Goal: Transaction & Acquisition: Purchase product/service

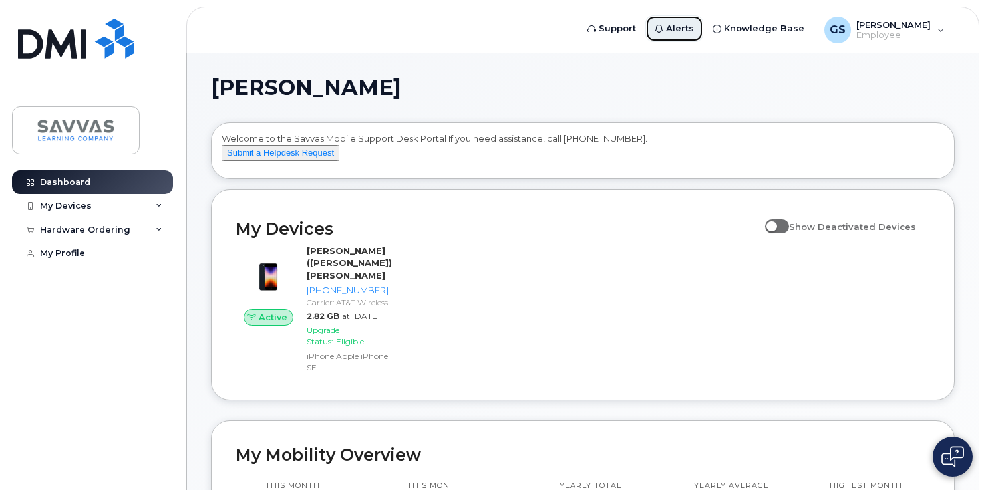
click at [694, 24] on span "Alerts" at bounding box center [680, 28] width 28 height 13
click at [790, 32] on span "Knowledge Base" at bounding box center [764, 28] width 81 height 13
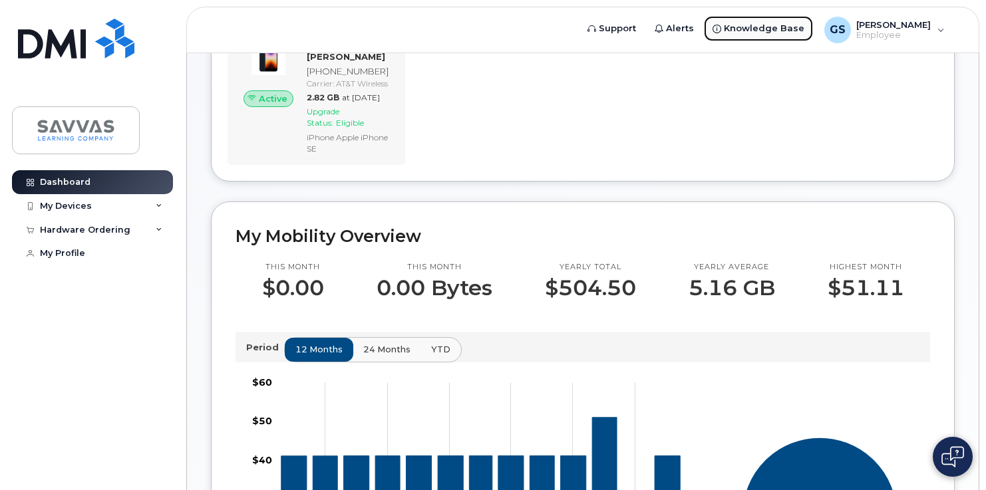
scroll to position [220, 0]
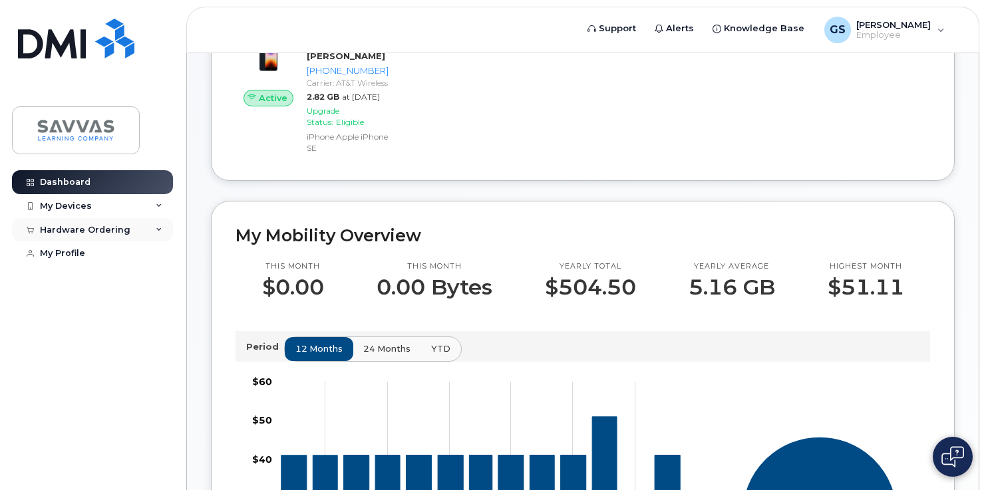
click at [150, 231] on div "Hardware Ordering" at bounding box center [92, 230] width 161 height 24
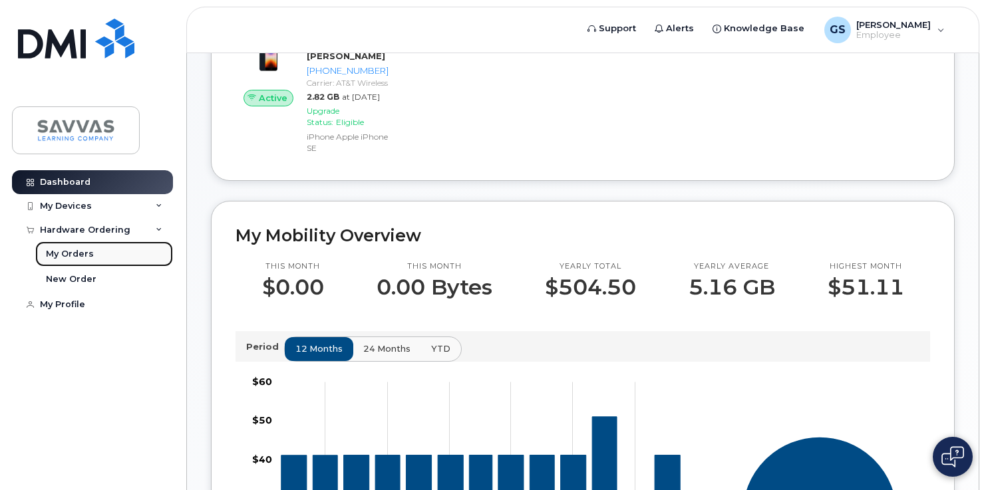
click at [84, 255] on div "My Orders" at bounding box center [70, 254] width 48 height 12
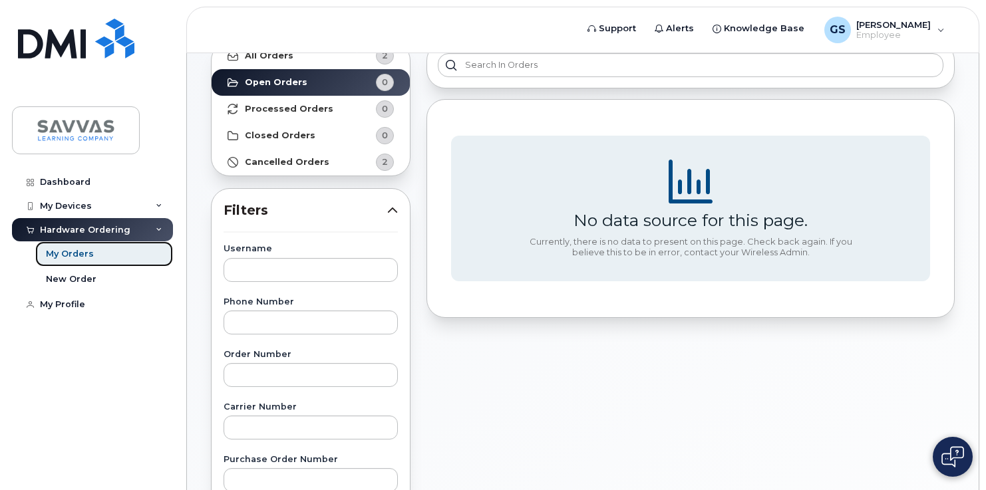
scroll to position [83, 0]
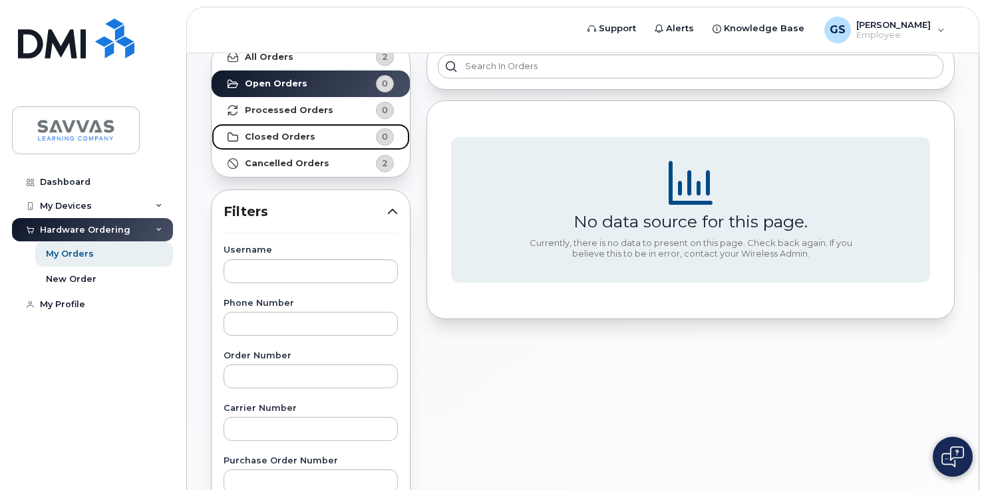
click at [293, 135] on strong "Closed Orders" at bounding box center [280, 137] width 71 height 11
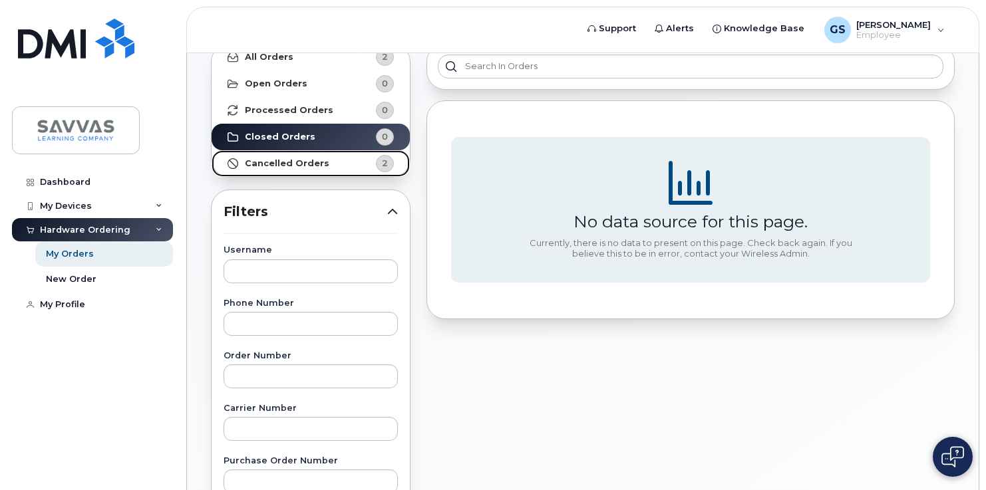
click at [311, 171] on link "Cancelled Orders 2" at bounding box center [311, 163] width 198 height 27
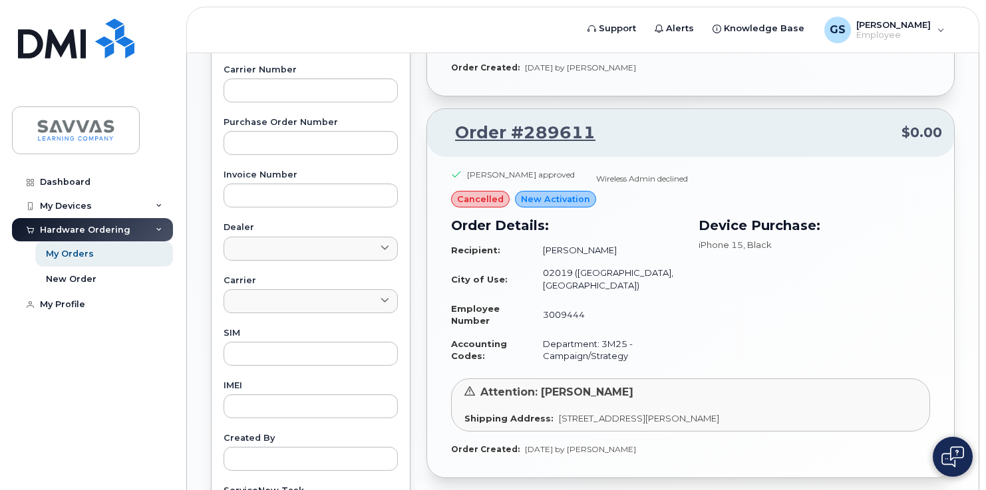
scroll to position [424, 0]
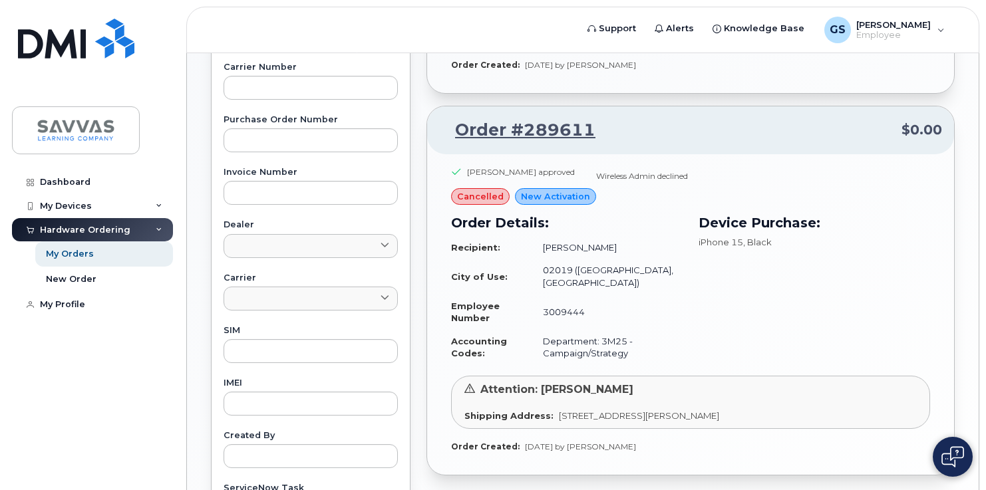
click at [499, 336] on strong "Accounting Codes:" at bounding box center [479, 347] width 56 height 23
click at [614, 170] on div "Wireless Admin declined" at bounding box center [642, 175] width 92 height 11
type textarea "Wireless"
click at [614, 170] on div "Wireless Admin declined" at bounding box center [642, 175] width 92 height 11
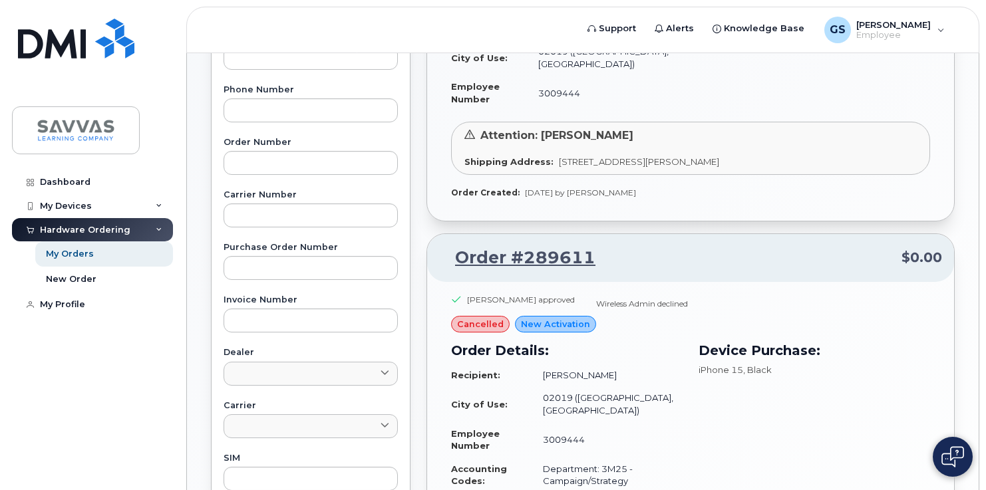
scroll to position [291, 0]
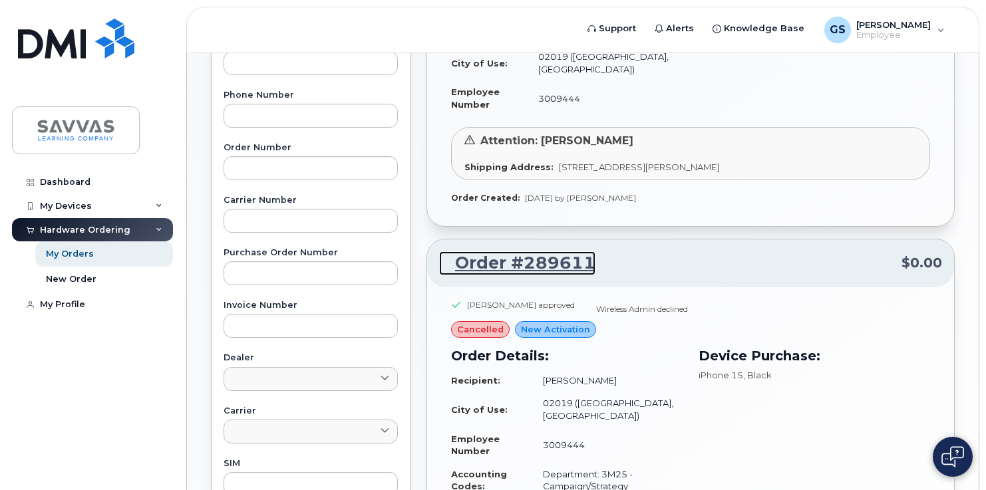
click at [556, 252] on link "Order #289611" at bounding box center [517, 264] width 156 height 24
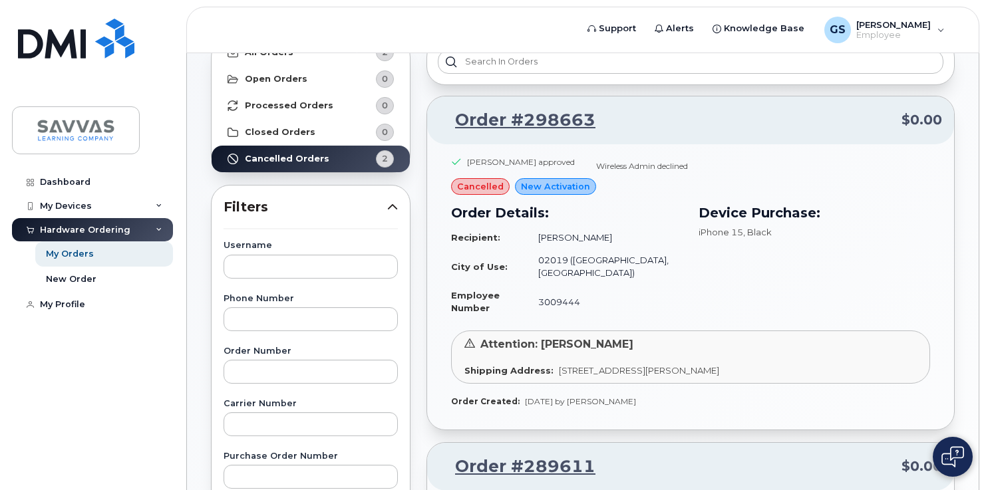
scroll to position [89, 0]
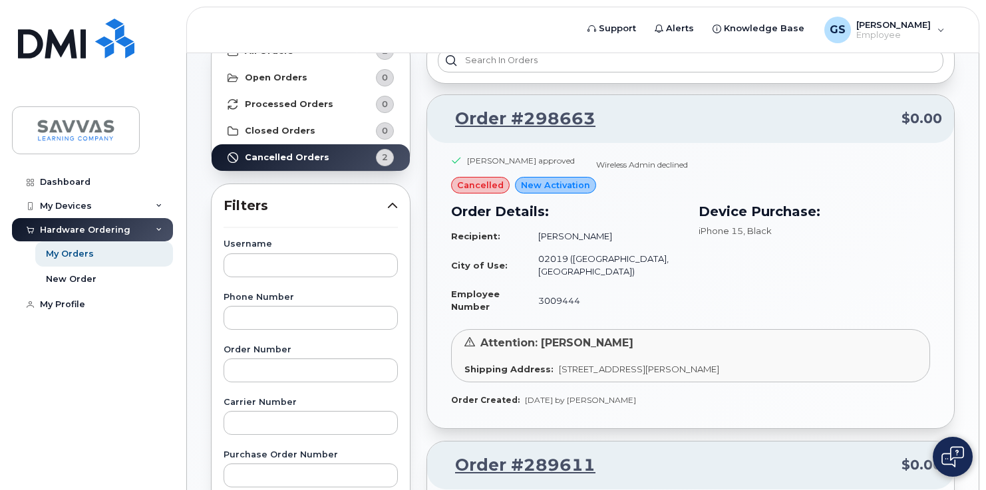
click at [487, 186] on span "cancelled" at bounding box center [480, 185] width 47 height 13
click at [568, 123] on link "Order #298663" at bounding box center [517, 119] width 156 height 24
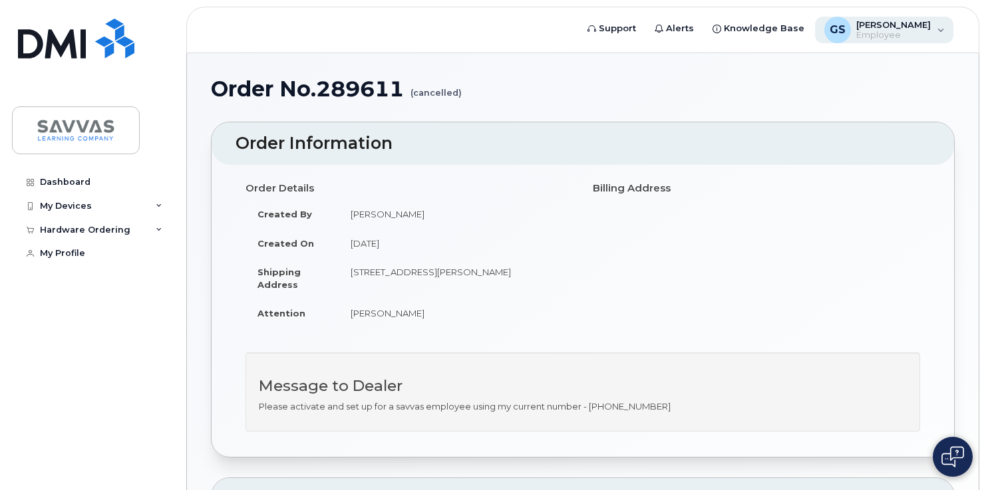
click at [929, 27] on span "Greg Slook" at bounding box center [893, 24] width 75 height 11
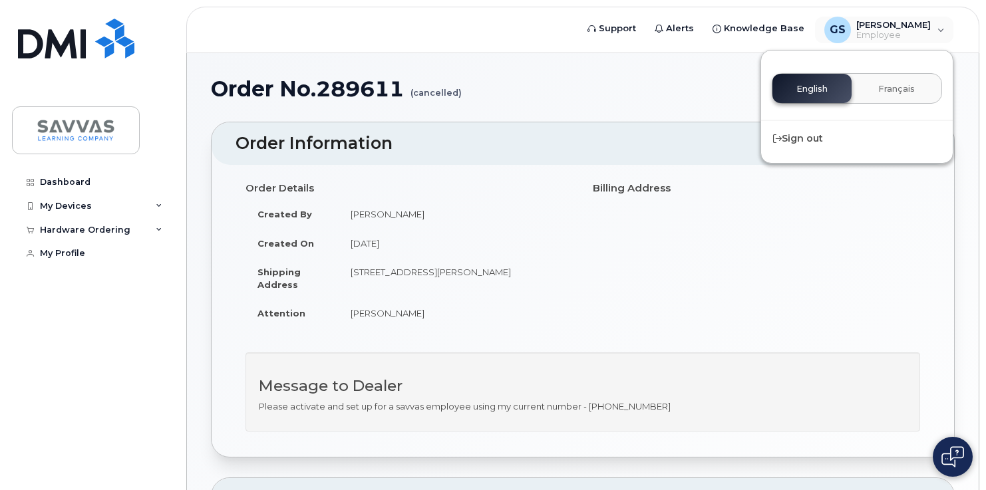
click at [680, 91] on h1 "Order No.289611 (cancelled)" at bounding box center [583, 88] width 744 height 23
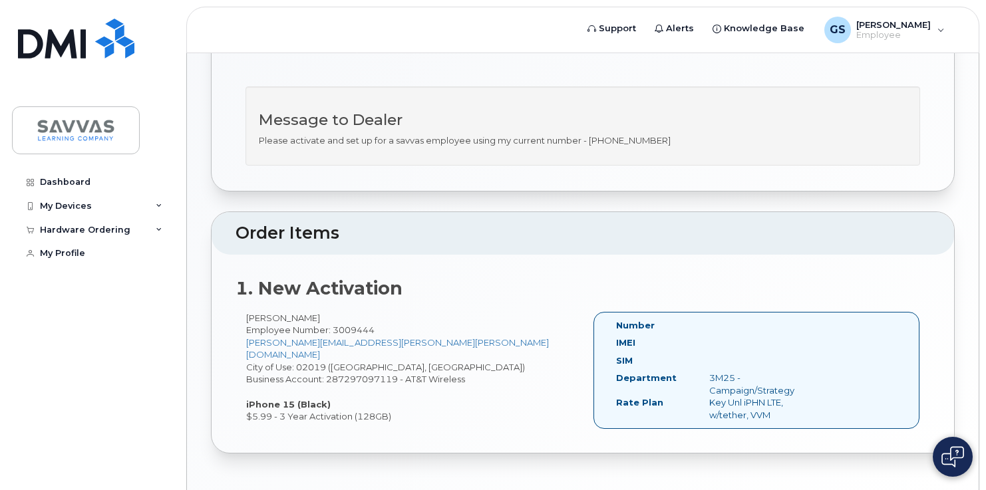
scroll to position [315, 0]
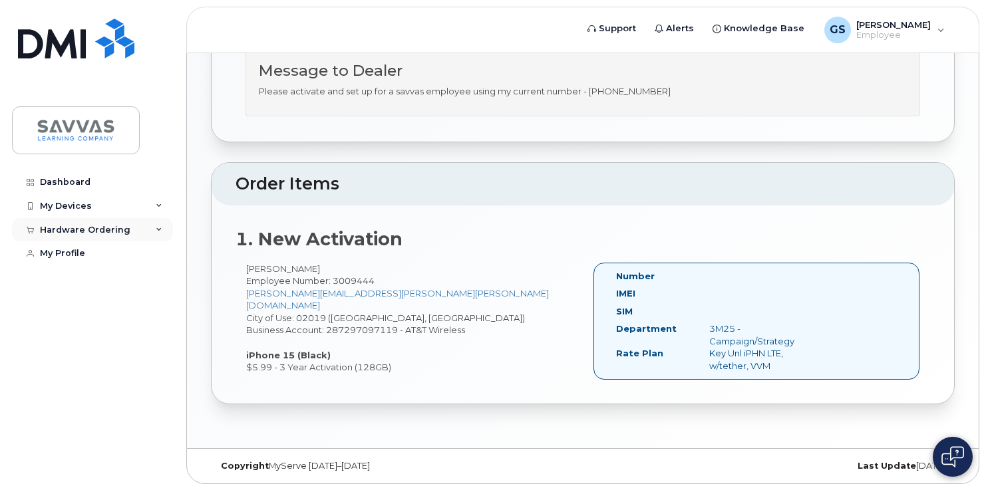
click at [91, 231] on div "Hardware Ordering" at bounding box center [85, 230] width 91 height 11
click at [365, 154] on div "Order Information Order Details Created By Greg Slook Created On May 1, 2025 Sh…" at bounding box center [583, 105] width 744 height 598
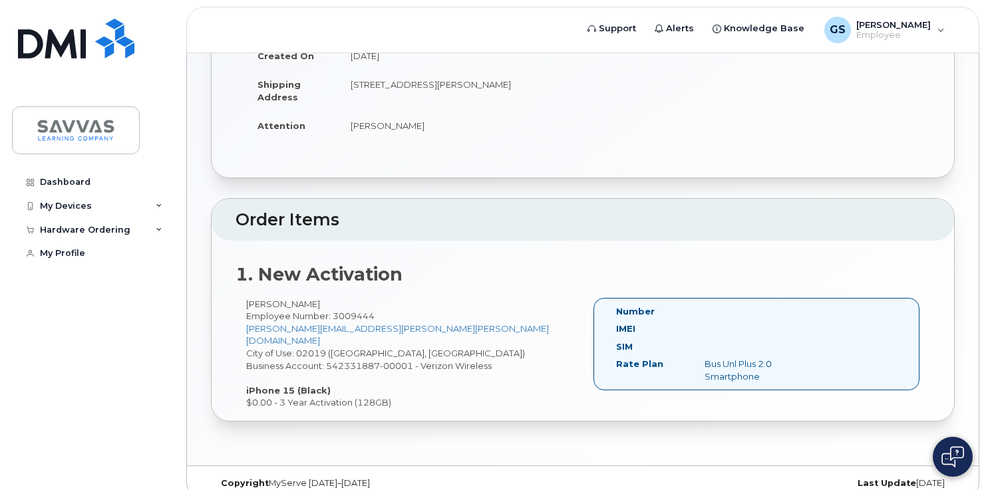
scroll to position [198, 0]
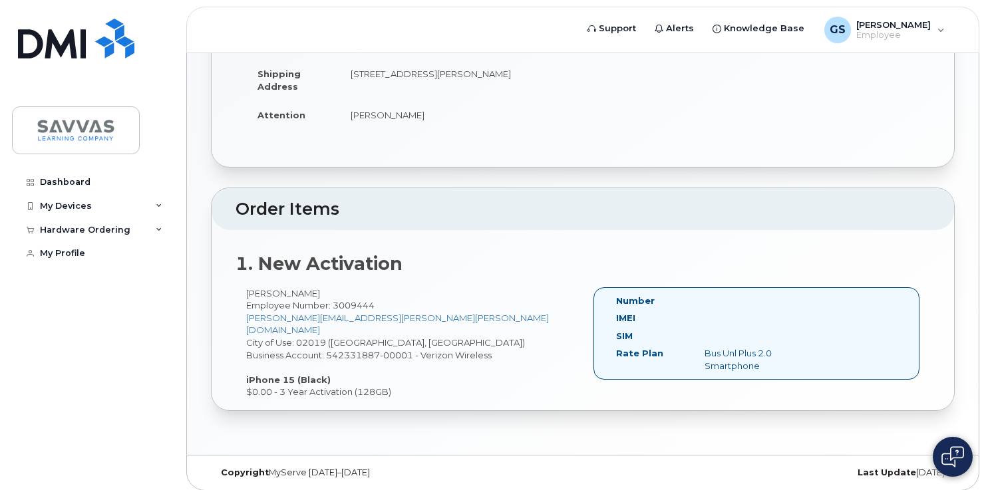
drag, startPoint x: 212, startPoint y: 87, endPoint x: 729, endPoint y: 406, distance: 608.0
type textarea "Order No.298663 (cancelled) Order Information Order Details Created By Greg Slo…"
click at [731, 405] on div "Order No.298663 (cancelled) × Share This Order If you want to allow others to c…" at bounding box center [583, 155] width 792 height 600
copy div "Order No.298663 (cancelled) × Share This Order If you want to allow others to c…"
click at [636, 30] on span "Support" at bounding box center [617, 28] width 37 height 13
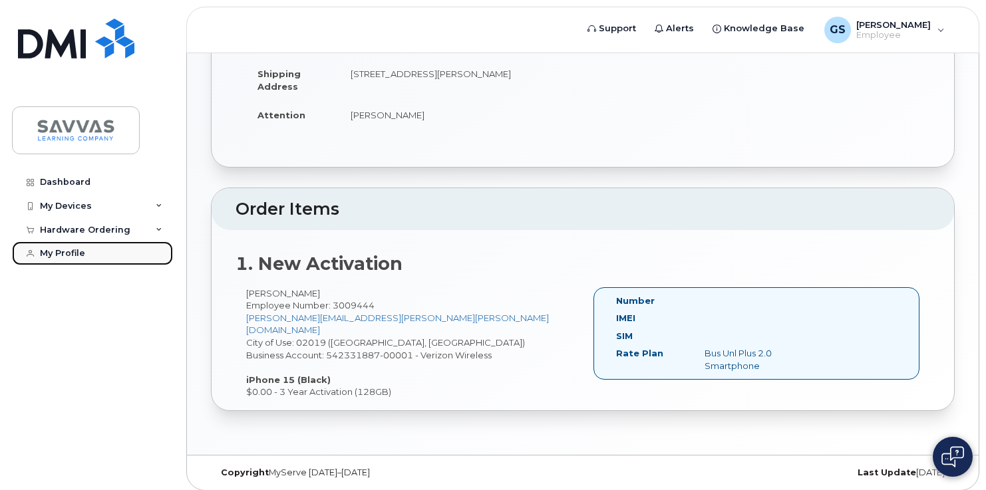
click at [77, 251] on div "My Profile" at bounding box center [62, 253] width 45 height 11
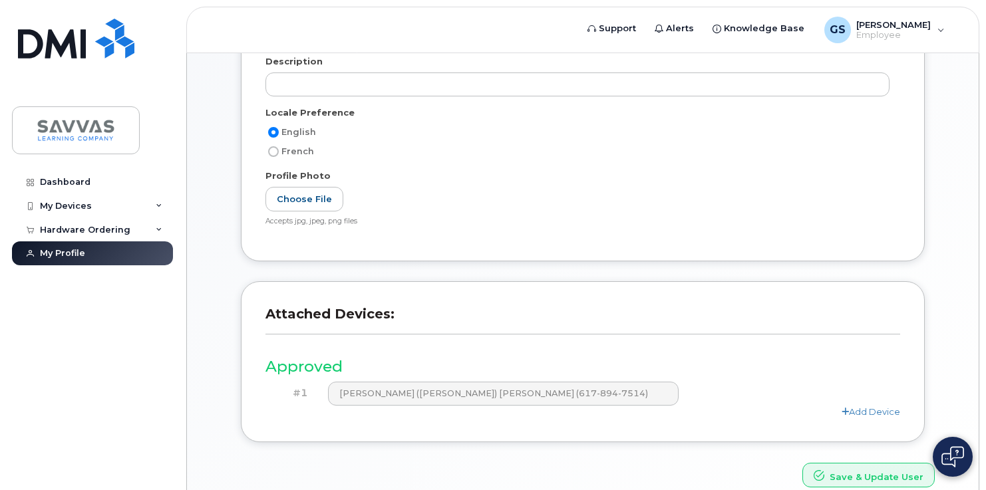
scroll to position [300, 0]
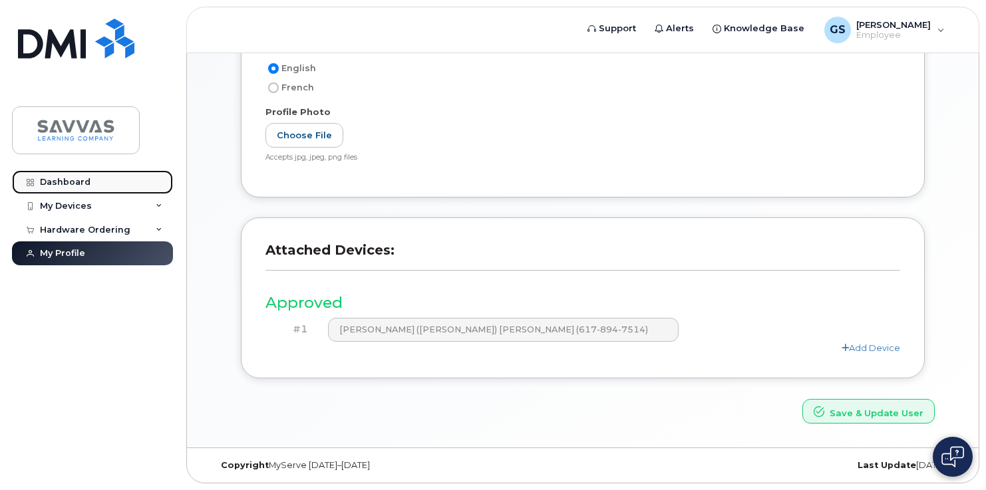
click at [72, 184] on div "Dashboard" at bounding box center [65, 182] width 51 height 11
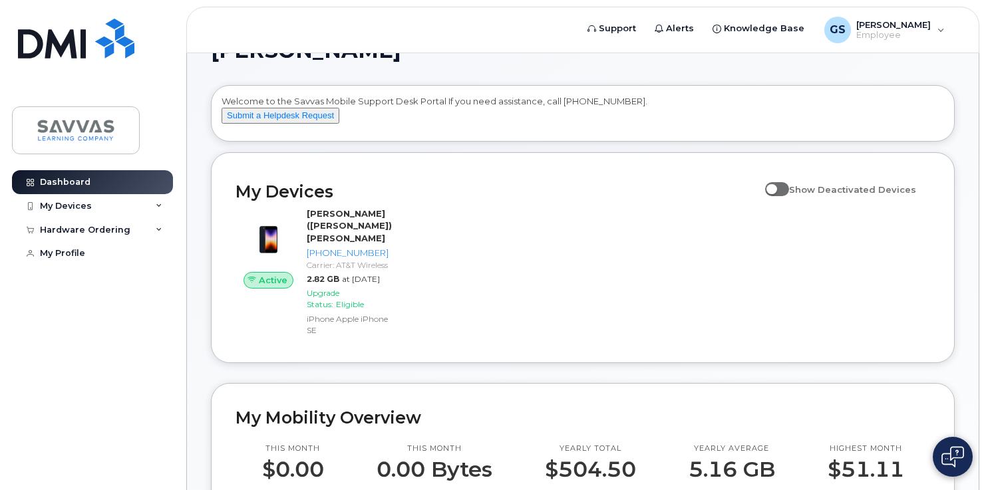
scroll to position [33, 0]
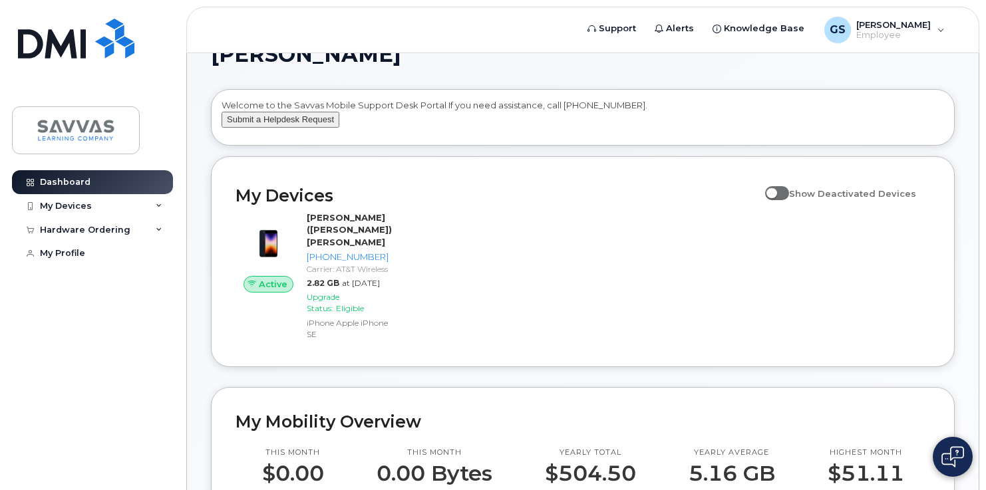
click at [319, 128] on button "Submit a Helpdesk Request" at bounding box center [281, 120] width 118 height 17
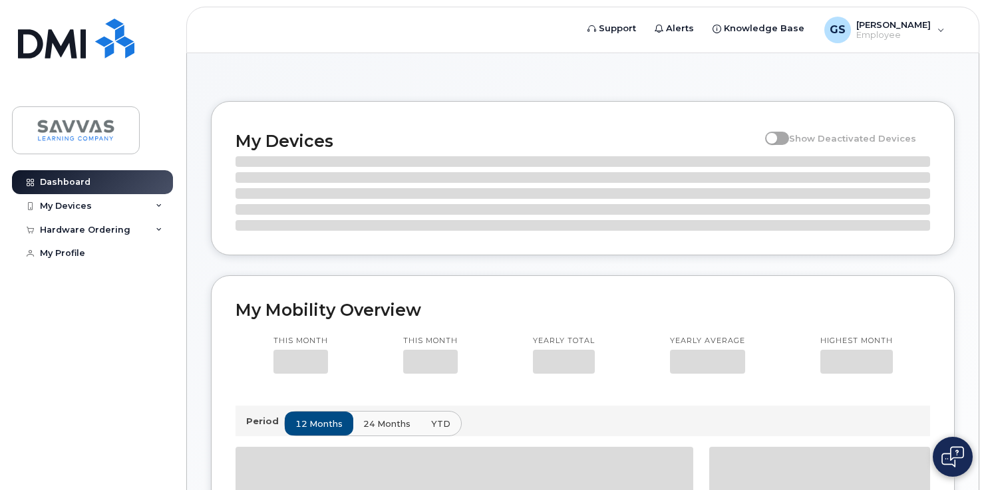
scroll to position [3112, 0]
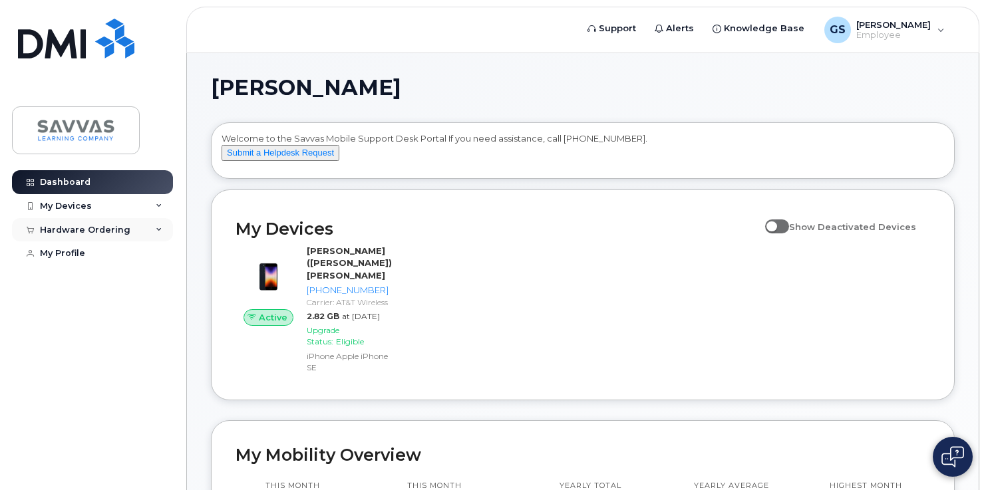
click at [152, 229] on div "Hardware Ordering" at bounding box center [92, 230] width 161 height 24
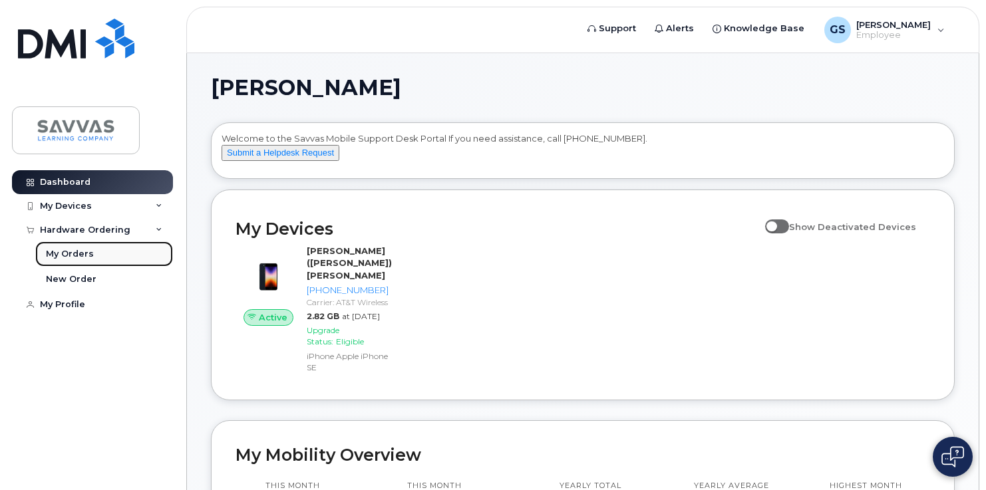
click at [80, 254] on div "My Orders" at bounding box center [70, 254] width 48 height 12
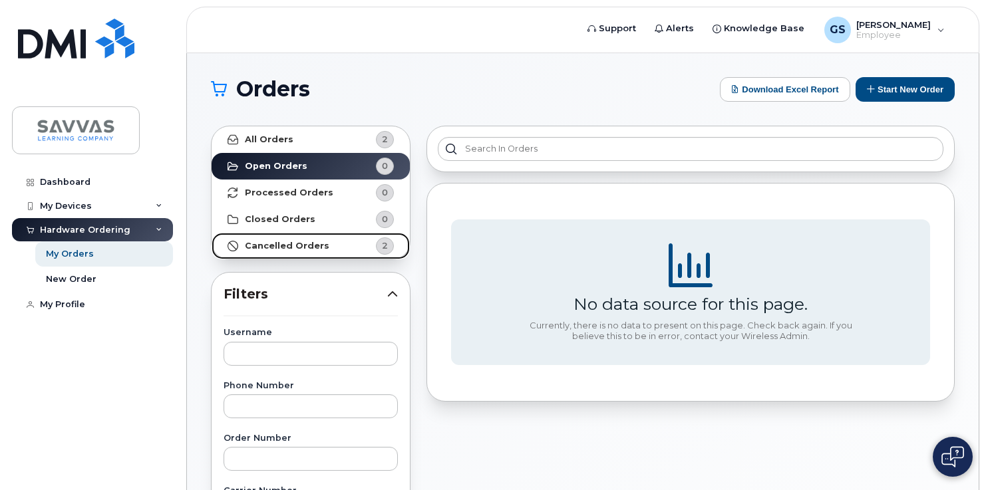
click at [303, 244] on strong "Cancelled Orders" at bounding box center [287, 246] width 85 height 11
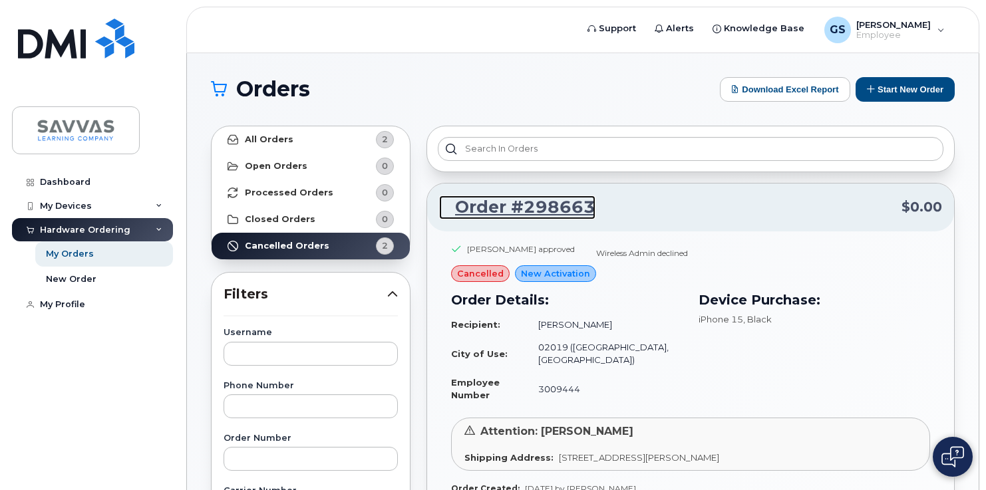
click at [440, 207] on link "Order #298663" at bounding box center [517, 208] width 156 height 24
click at [439, 162] on div at bounding box center [691, 149] width 528 height 47
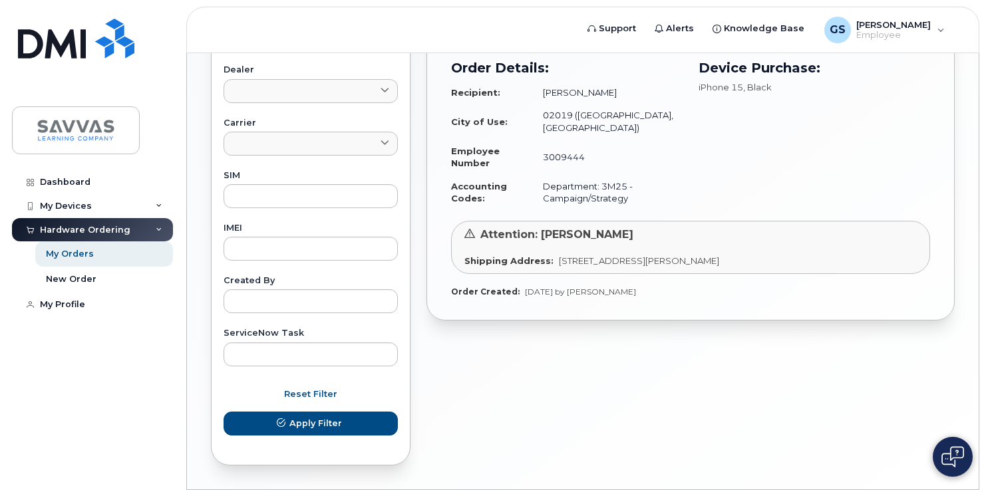
scroll to position [596, 0]
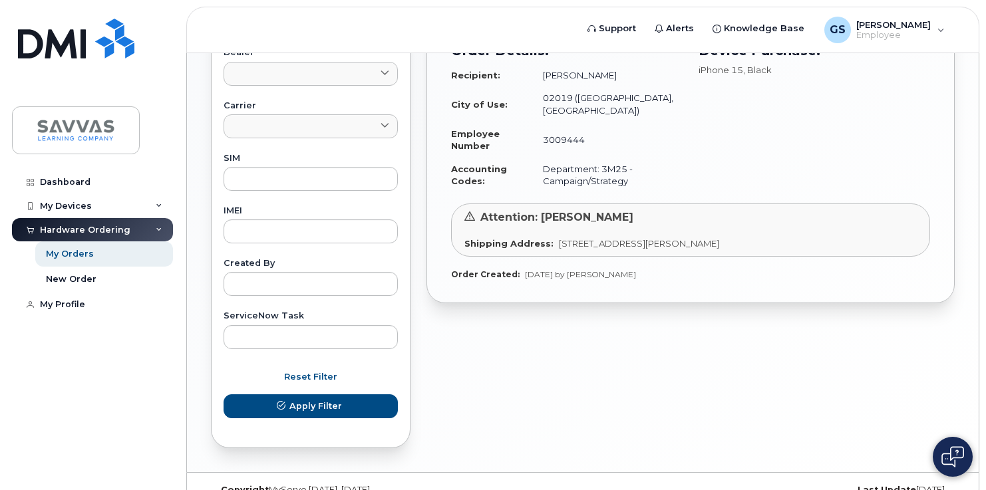
drag, startPoint x: 433, startPoint y: 172, endPoint x: 685, endPoint y: 232, distance: 259.2
type textarea "Order #298663 $0.00 Shawn Balzotti approved Wireless Admin declined Cancelled N…"
copy div "Order #298663 $0.00 Shawn Balzotti approved Wireless Admin declined cancelled N…"
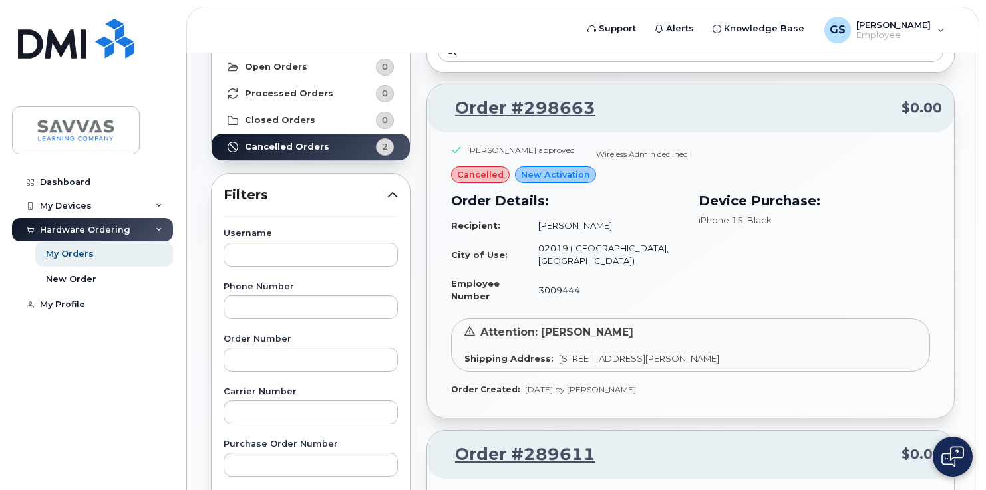
scroll to position [0, 0]
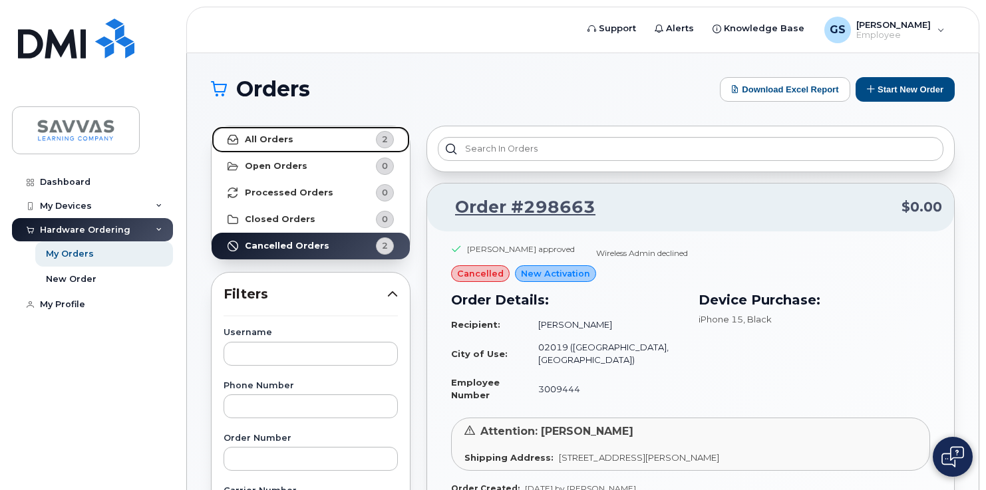
click at [300, 140] on link "All Orders 2" at bounding box center [311, 139] width 198 height 27
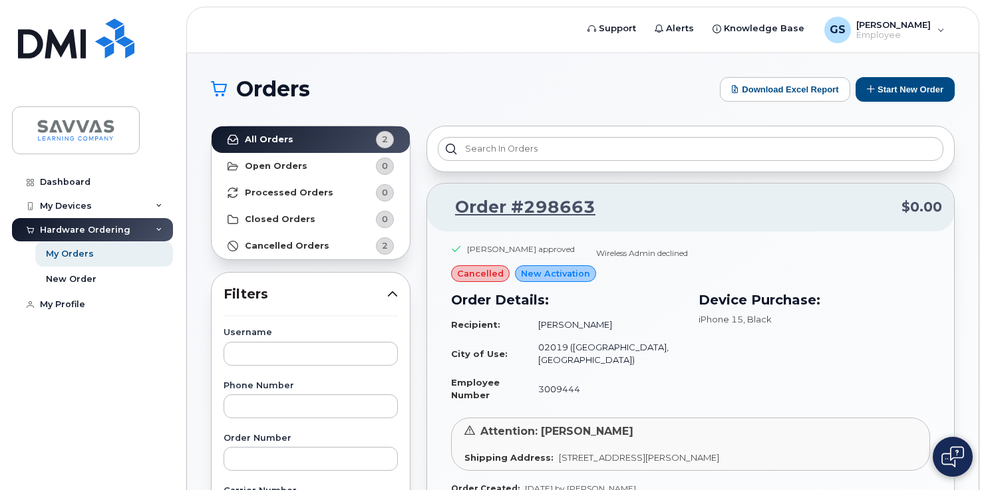
click at [956, 455] on img at bounding box center [953, 457] width 23 height 21
drag, startPoint x: 435, startPoint y: 194, endPoint x: 663, endPoint y: 459, distance: 349.2
click at [662, 459] on div "Order #298663 $0.00 Shawn Balzotti approved Wireless Admin declined cancelled N…" at bounding box center [691, 350] width 528 height 335
copy div "Order #298663 $0.00 Shawn Balzotti approved Wireless Admin declined cancelled N…"
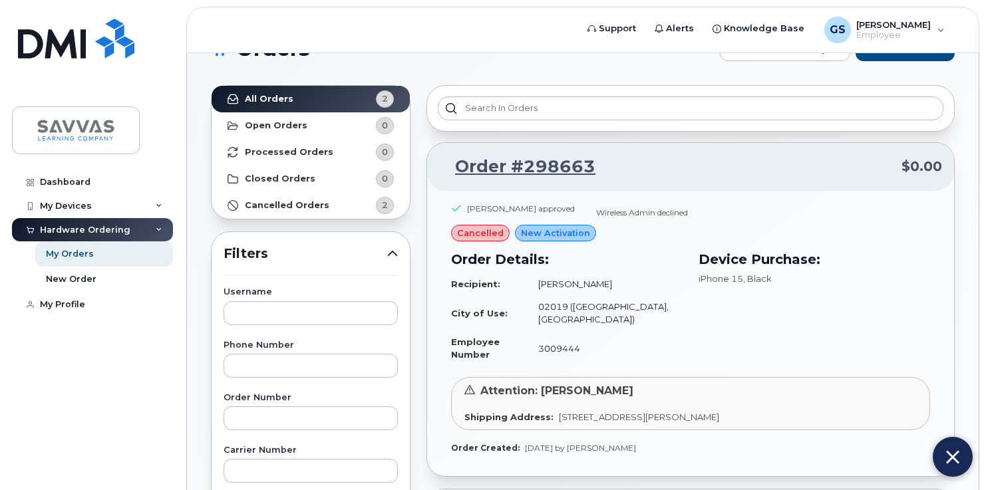
scroll to position [45, 0]
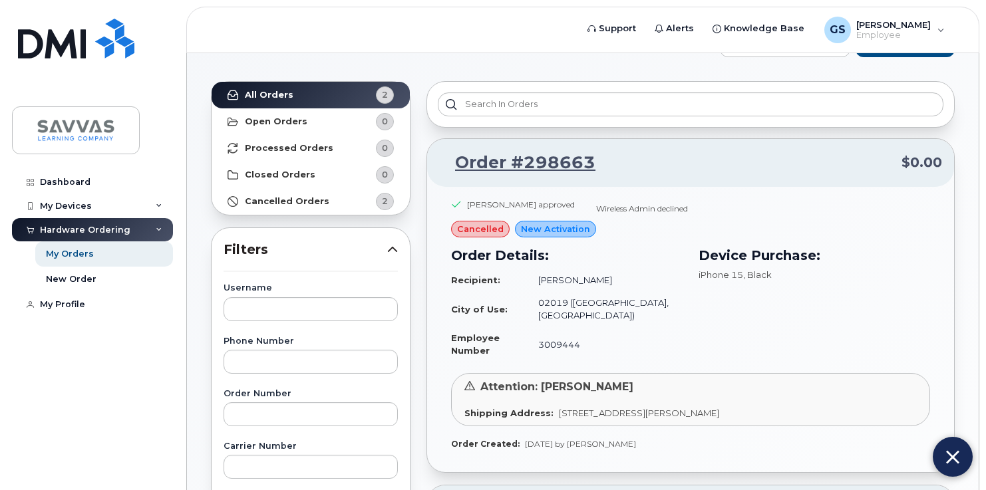
click at [441, 198] on div "Shawn Balzotti approved Wireless Admin declined cancelled New Activation Order …" at bounding box center [690, 329] width 527 height 285
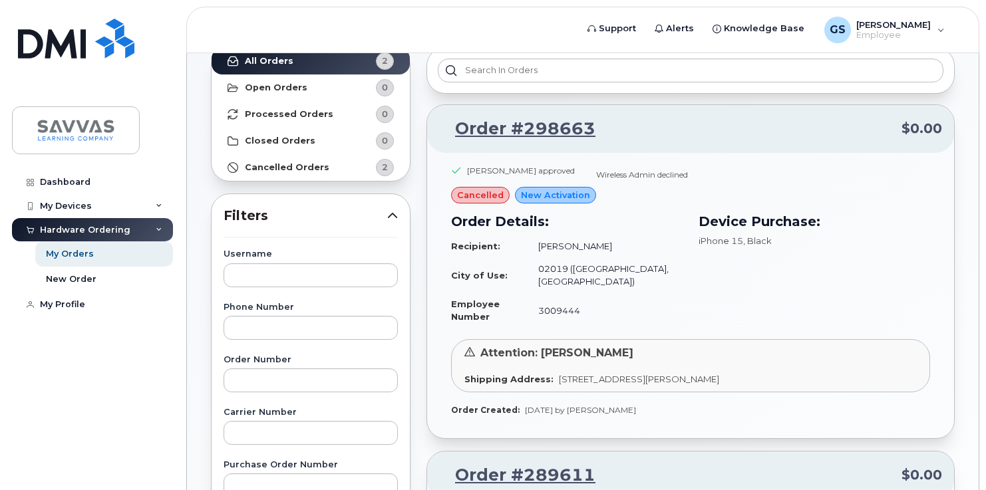
scroll to position [77, 0]
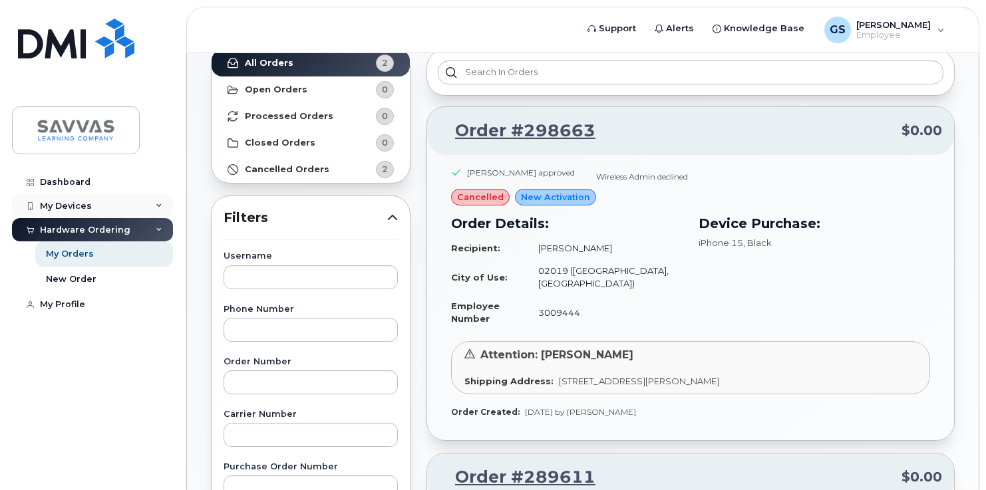
click at [77, 208] on div "My Devices" at bounding box center [66, 206] width 52 height 11
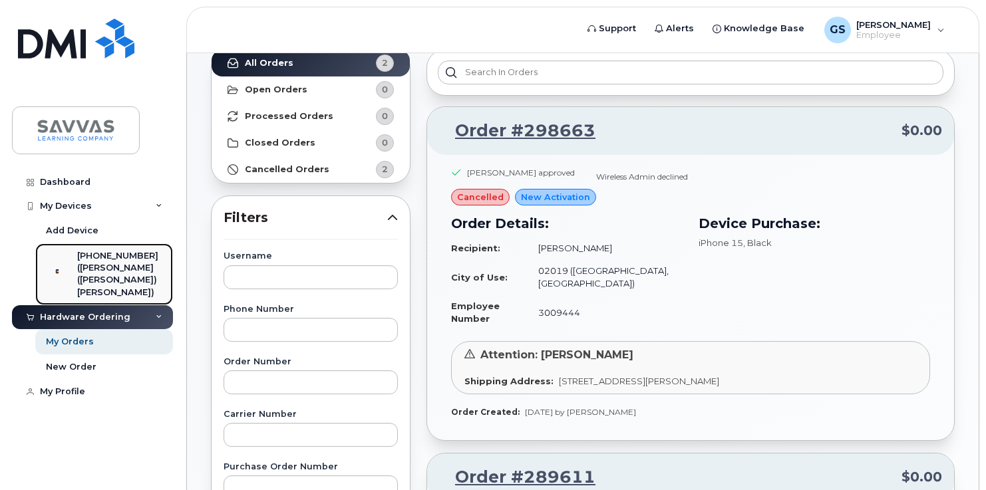
click at [102, 254] on div "[PHONE_NUMBER]" at bounding box center [119, 256] width 85 height 12
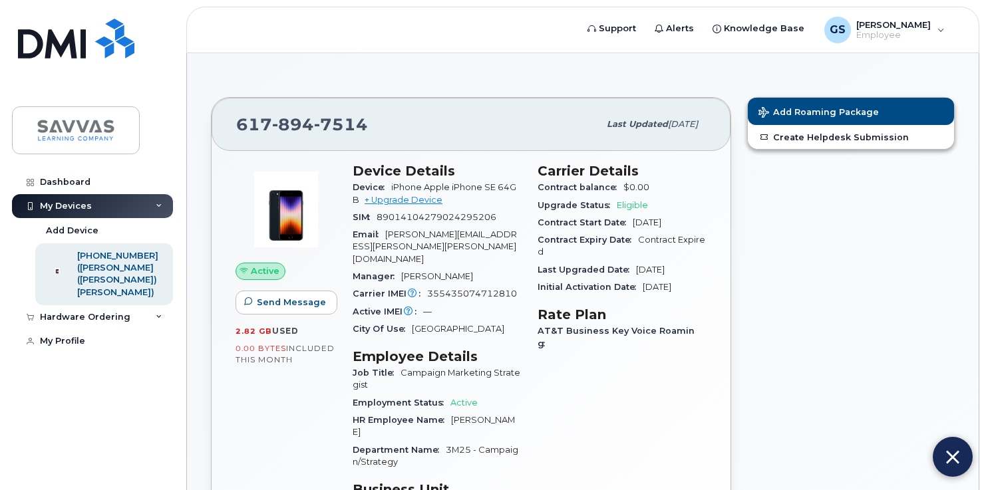
scroll to position [27, 0]
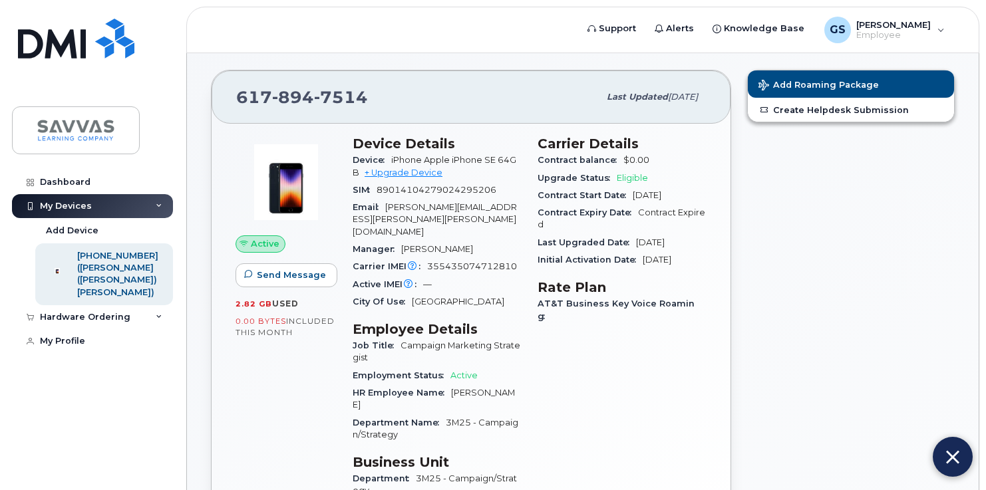
click at [616, 421] on div "Carrier Details Contract balance $0.00 Upgrade Status Eligible Contract Start D…" at bounding box center [622, 323] width 185 height 391
click at [112, 312] on div "Hardware Ordering" at bounding box center [85, 317] width 91 height 11
click at [73, 336] on div "My Orders" at bounding box center [70, 342] width 48 height 12
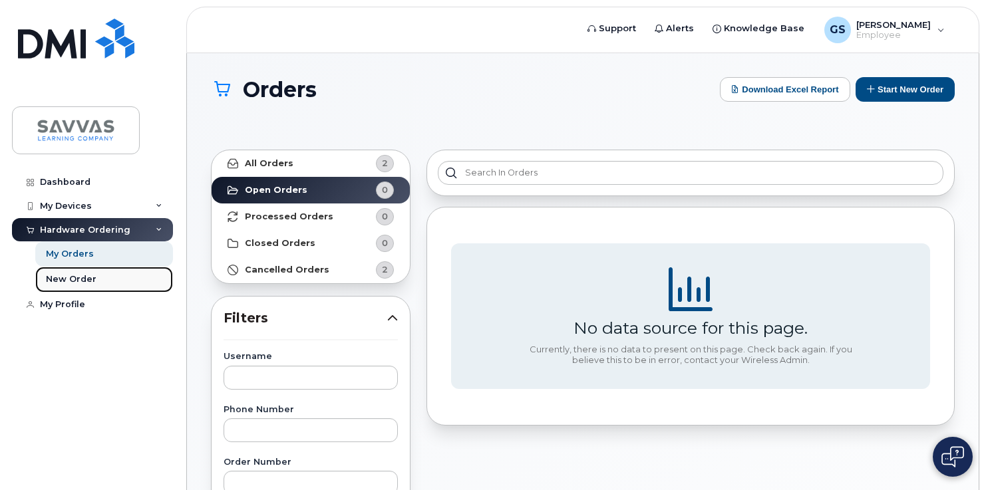
click at [71, 281] on div "New Order" at bounding box center [71, 280] width 51 height 12
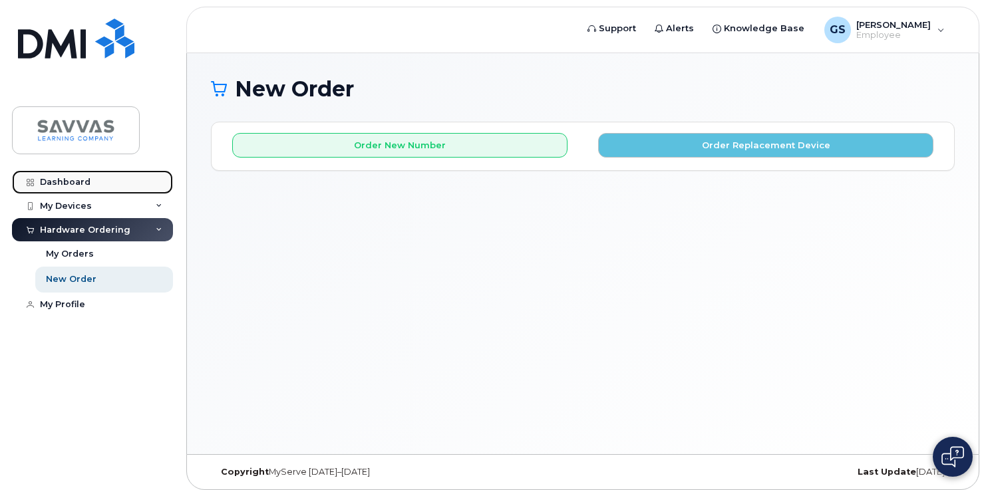
click at [70, 186] on div "Dashboard" at bounding box center [65, 182] width 51 height 11
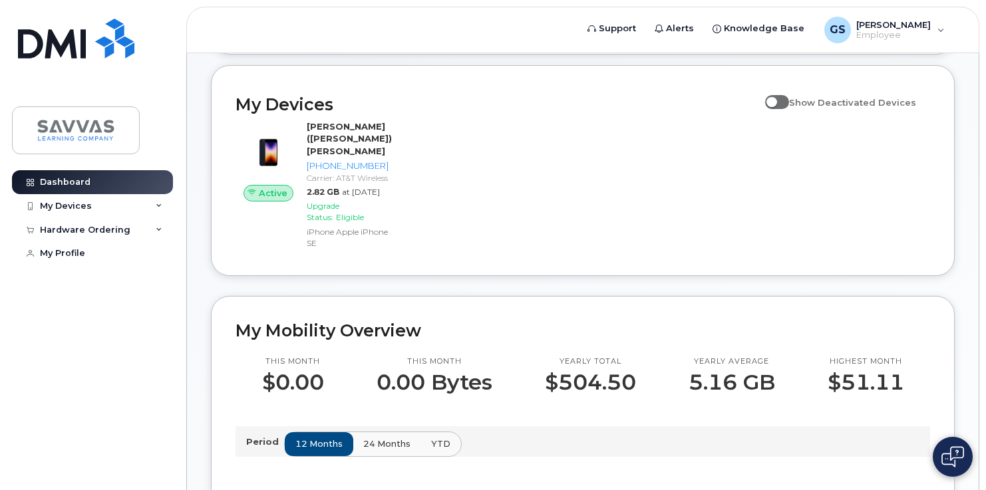
scroll to position [132, 0]
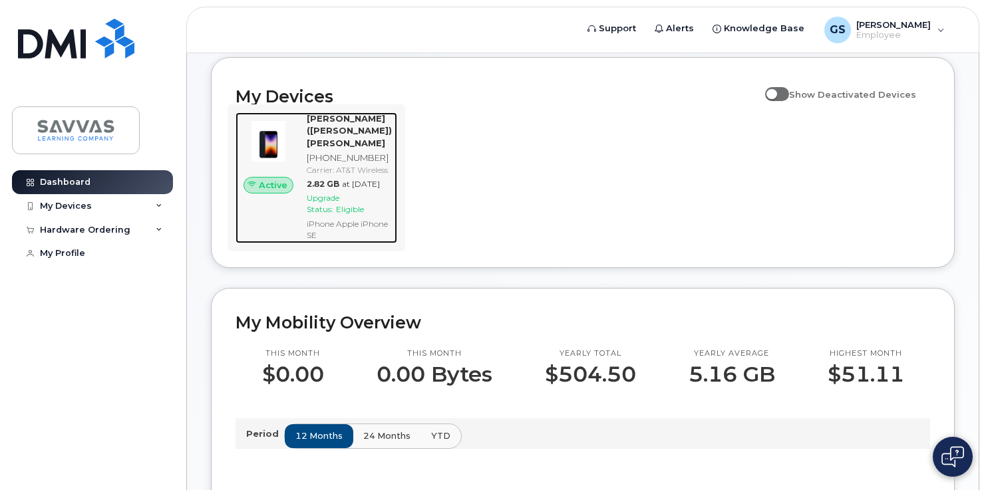
click at [281, 164] on img at bounding box center [268, 141] width 45 height 45
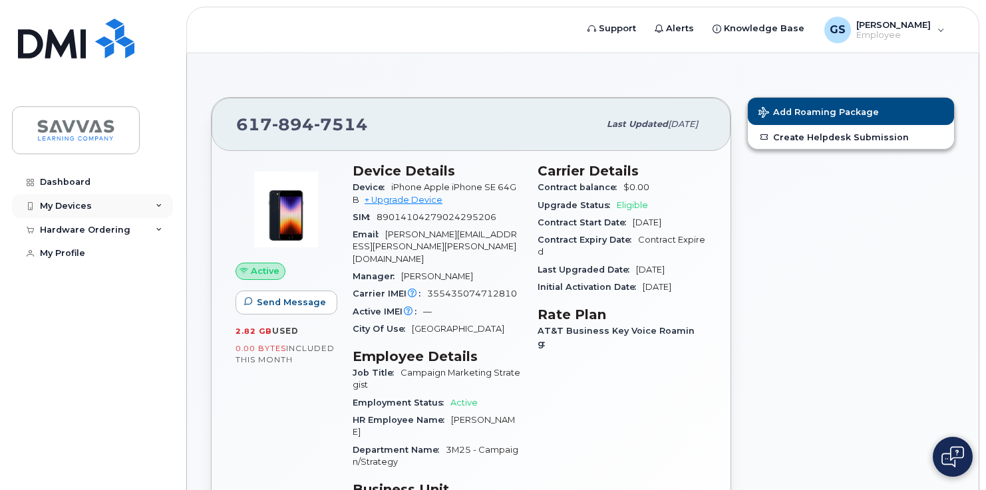
click at [83, 207] on div "My Devices" at bounding box center [66, 206] width 52 height 11
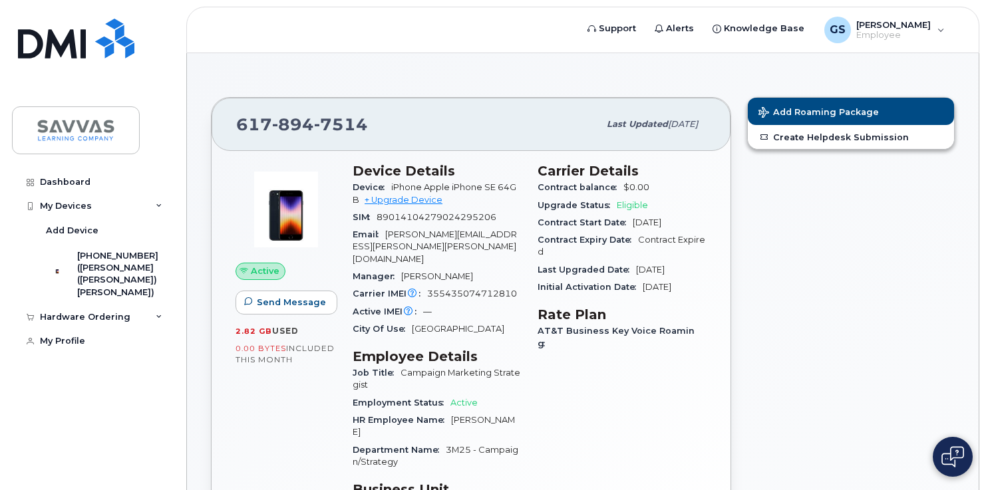
click at [101, 312] on div "Hardware Ordering" at bounding box center [85, 317] width 91 height 11
click at [73, 361] on div "New Order" at bounding box center [71, 367] width 51 height 12
click at [82, 361] on div "New Order" at bounding box center [71, 367] width 51 height 12
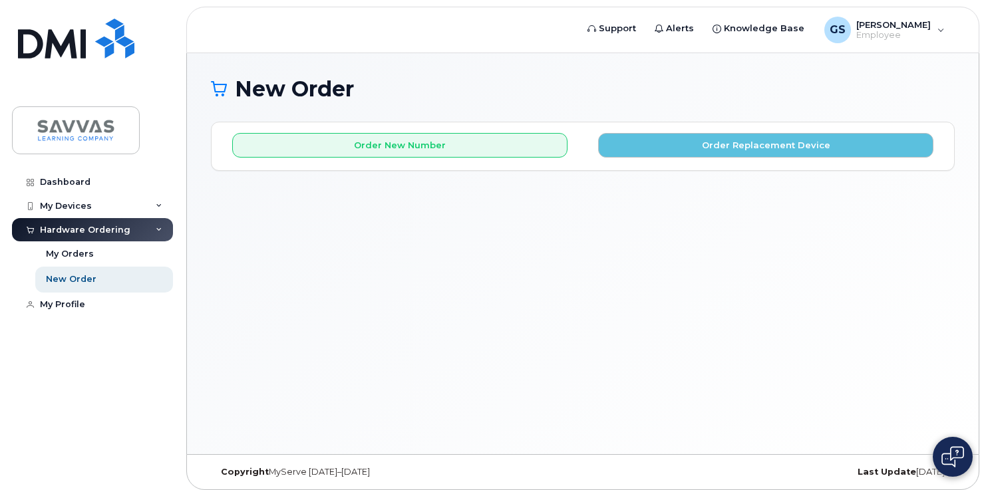
scroll to position [3112, 0]
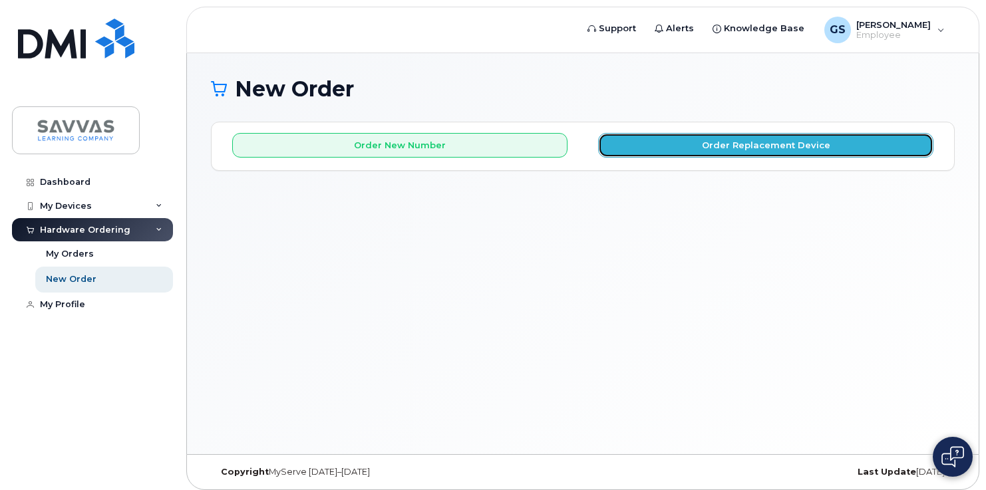
click at [713, 140] on button "Order Replacement Device" at bounding box center [765, 145] width 335 height 25
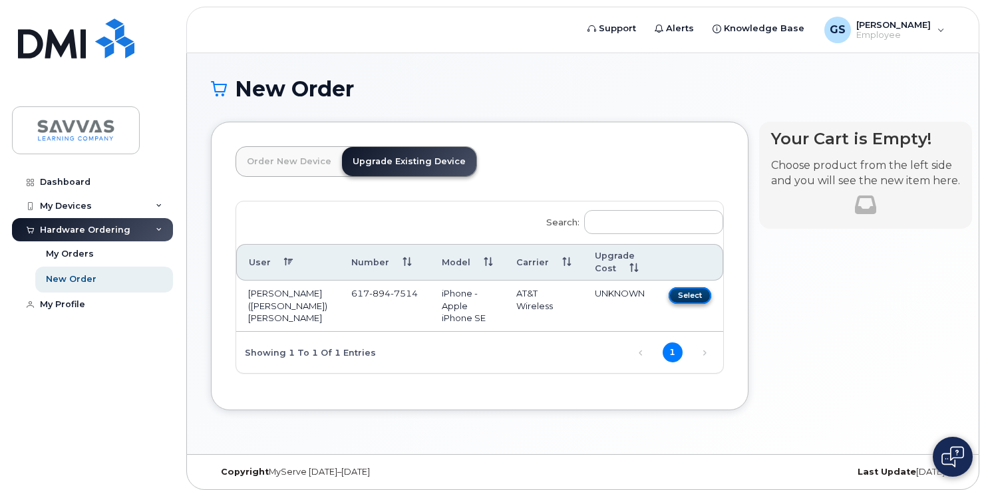
click at [675, 297] on button "Select" at bounding box center [690, 295] width 43 height 17
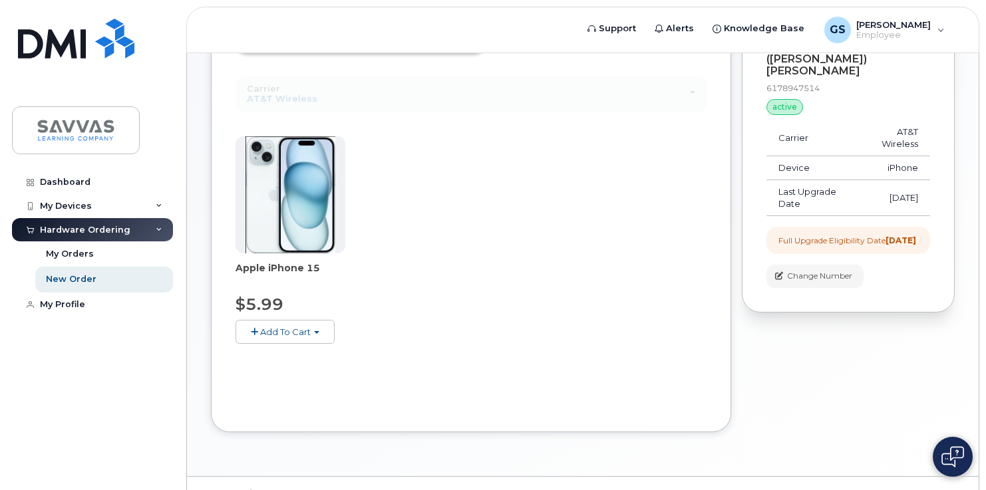
scroll to position [153, 0]
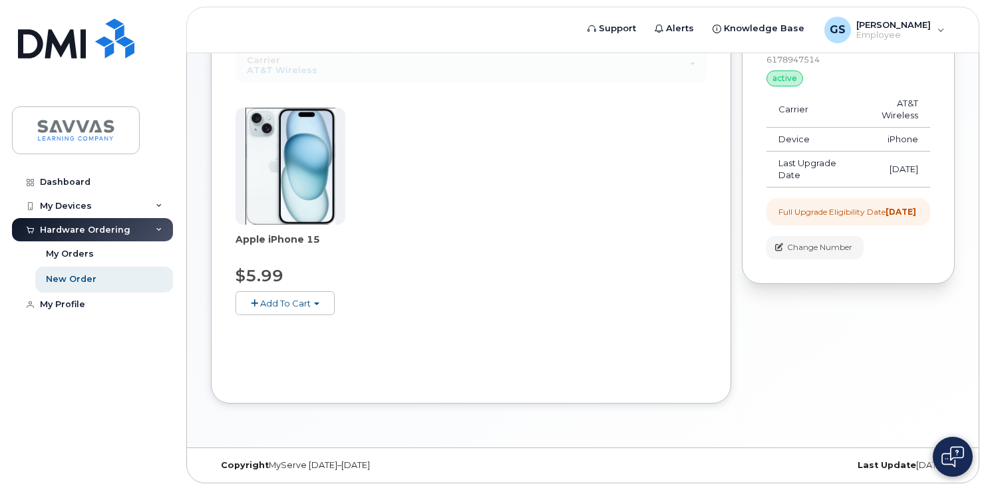
click at [274, 302] on span "Add To Cart" at bounding box center [285, 303] width 51 height 11
click at [300, 327] on link "$5.99 - 3 Year Upgrade (128GB)" at bounding box center [322, 328] width 167 height 17
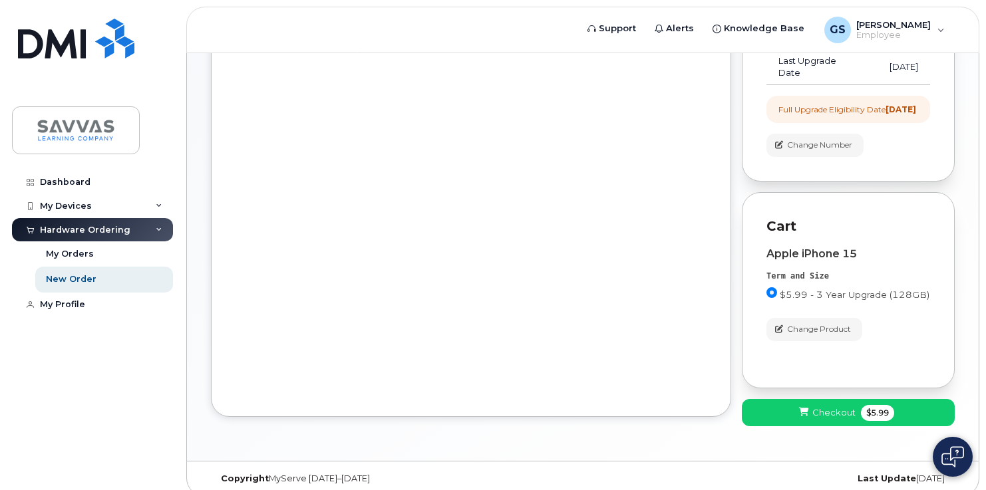
scroll to position [257, 0]
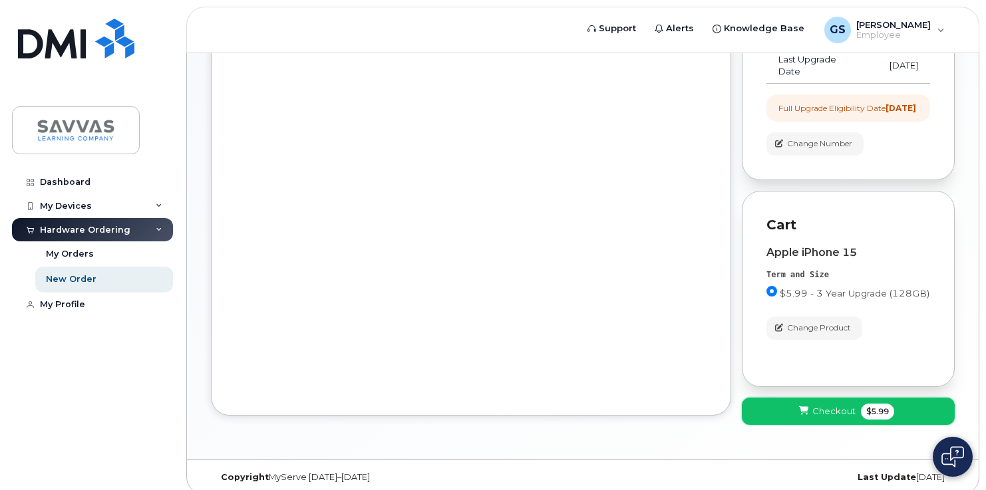
click at [837, 405] on span "Checkout" at bounding box center [834, 411] width 43 height 13
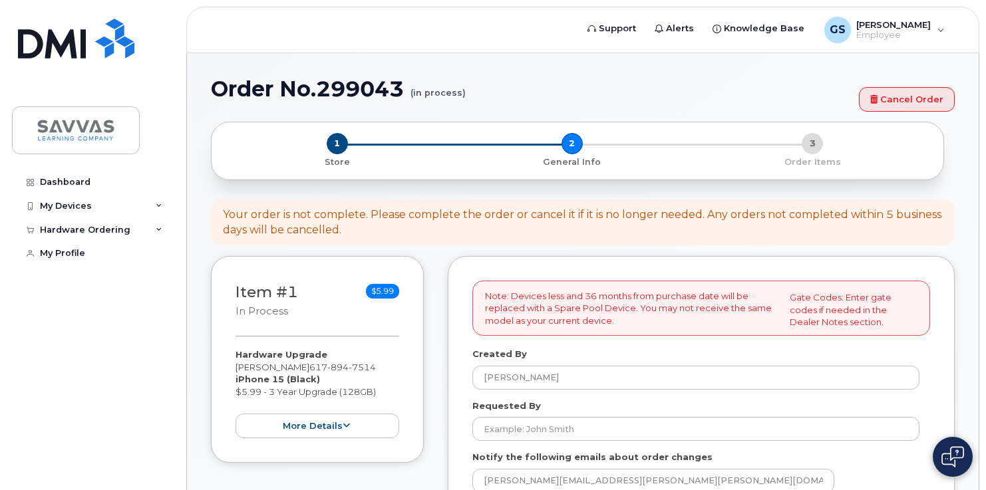
select select
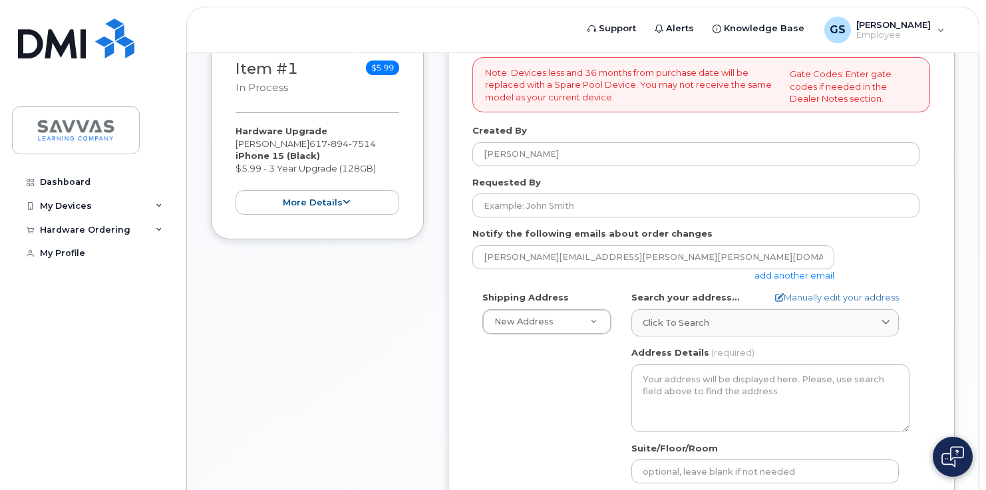
scroll to position [222, 0]
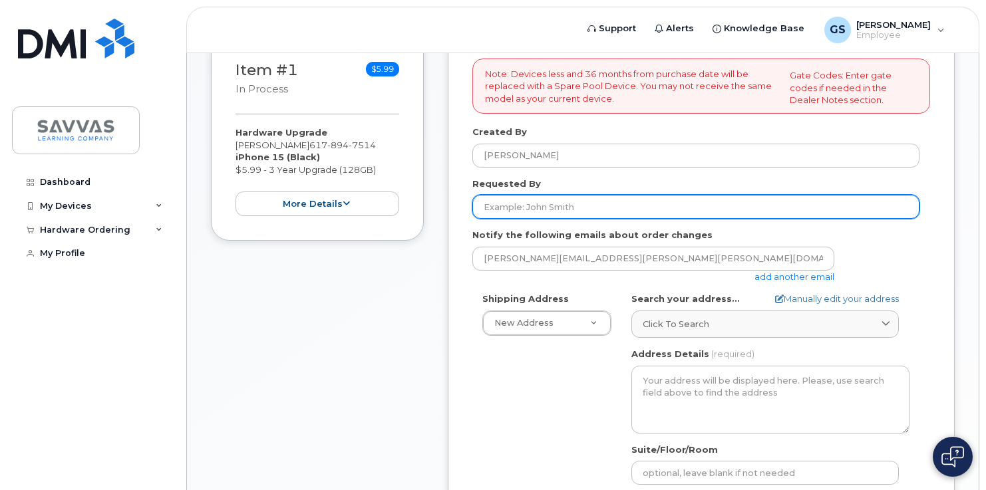
click at [568, 211] on input "Requested By" at bounding box center [695, 207] width 447 height 24
type input "Greg slook"
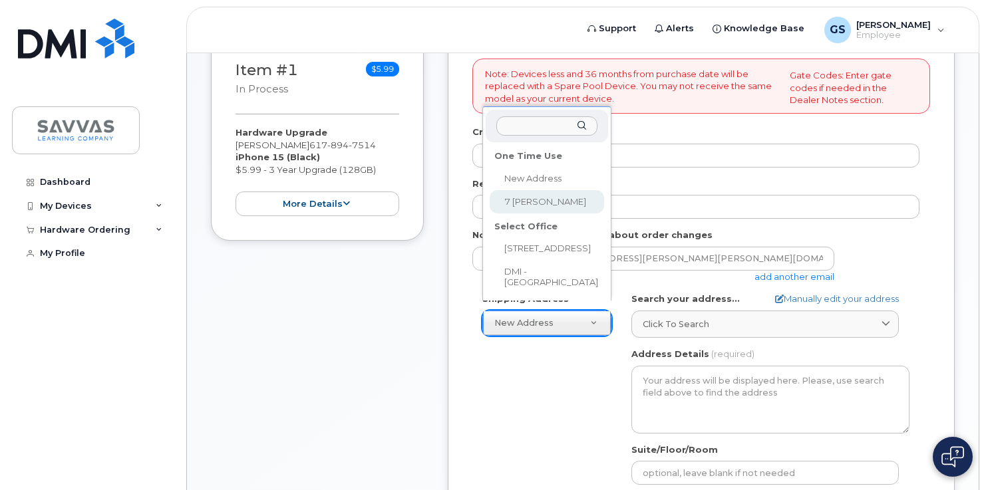
select select "7 Standish Rd"
type textarea "7 Standish Rd BELLINGHAM MA 02019-1232 UNITED STATES"
type input "greg slook"
type input "6178947514"
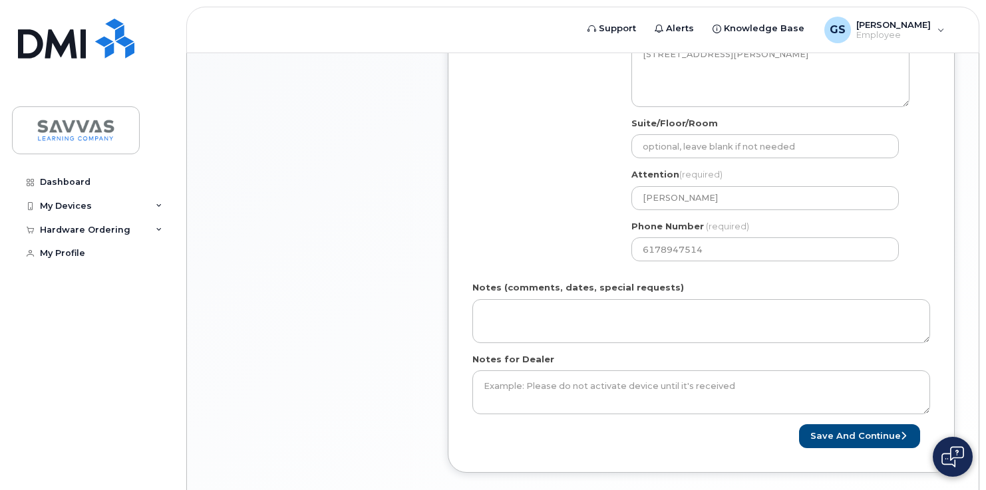
scroll to position [550, 0]
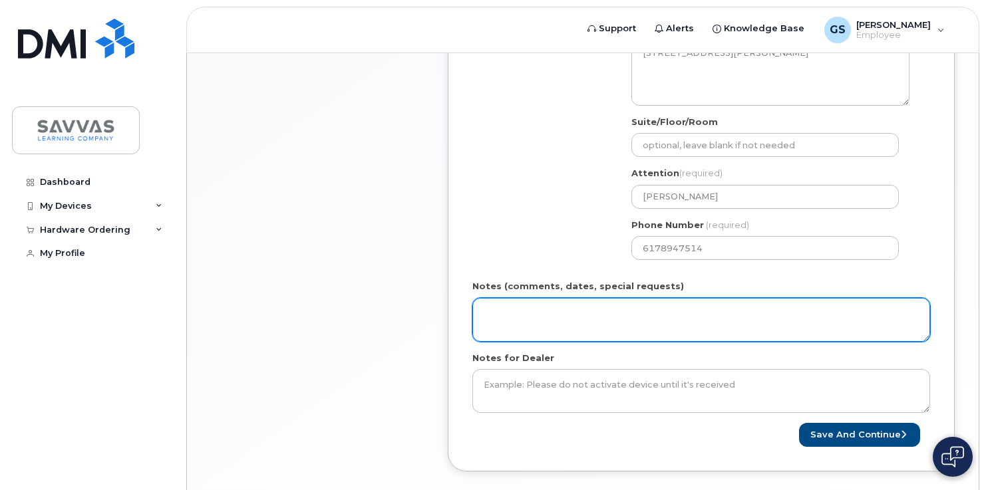
click at [731, 325] on textarea "Notes (comments, dates, special requests)" at bounding box center [701, 320] width 458 height 44
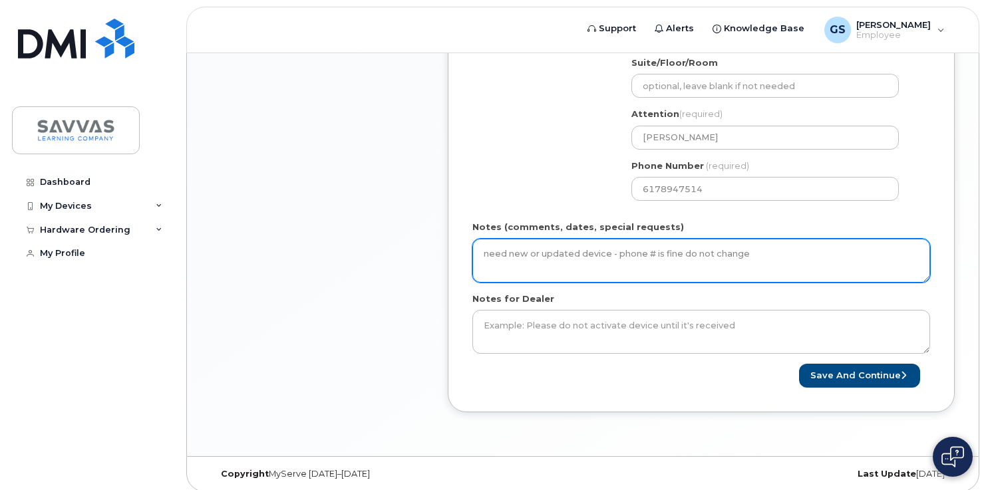
scroll to position [618, 0]
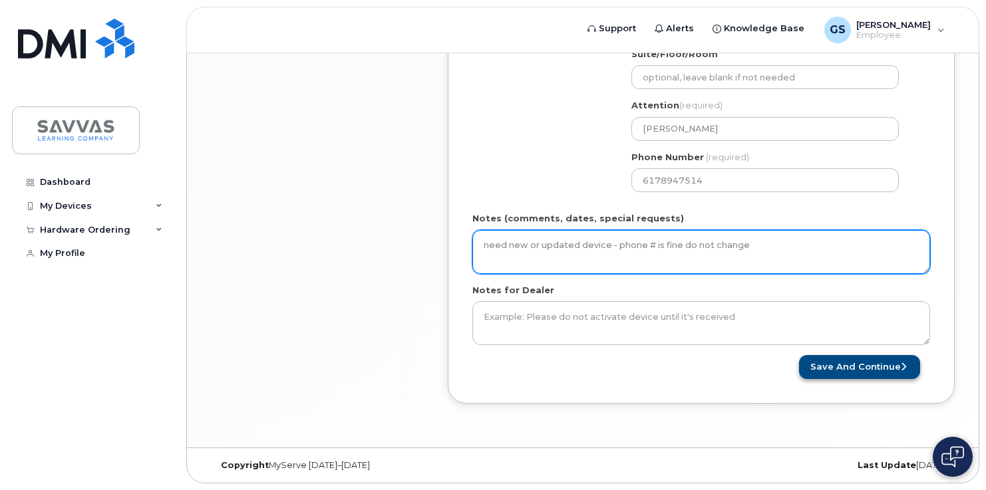
type textarea "need new or updated device - phone # is fine do not change"
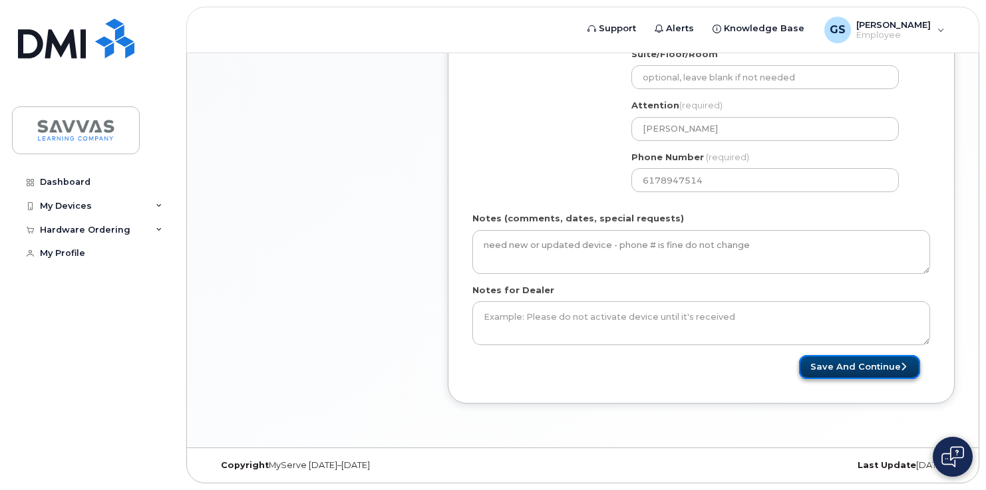
click at [856, 367] on button "Save and Continue" at bounding box center [859, 367] width 121 height 25
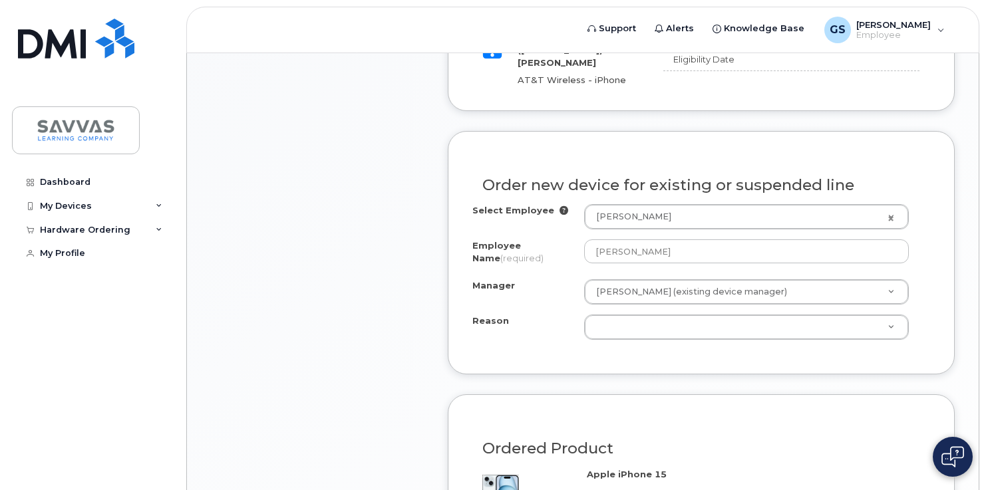
scroll to position [522, 0]
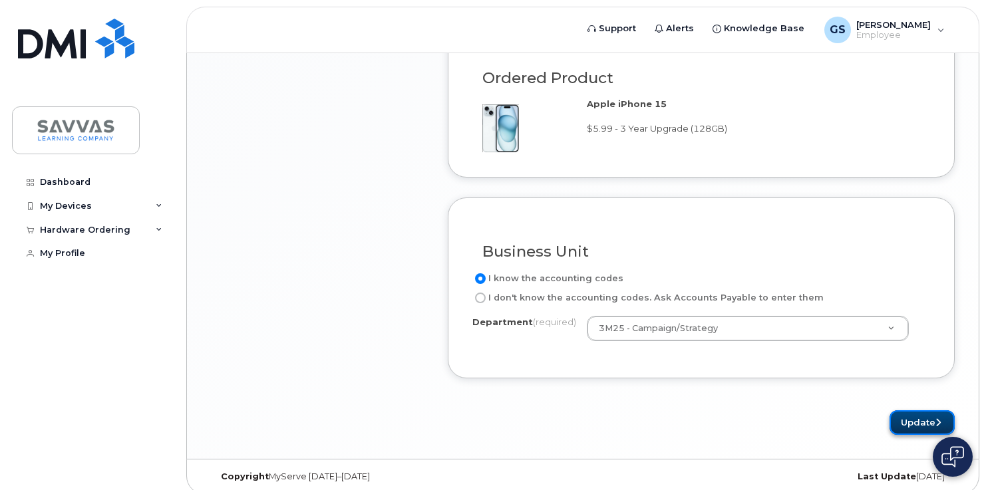
click at [914, 412] on button "Update" at bounding box center [922, 423] width 65 height 25
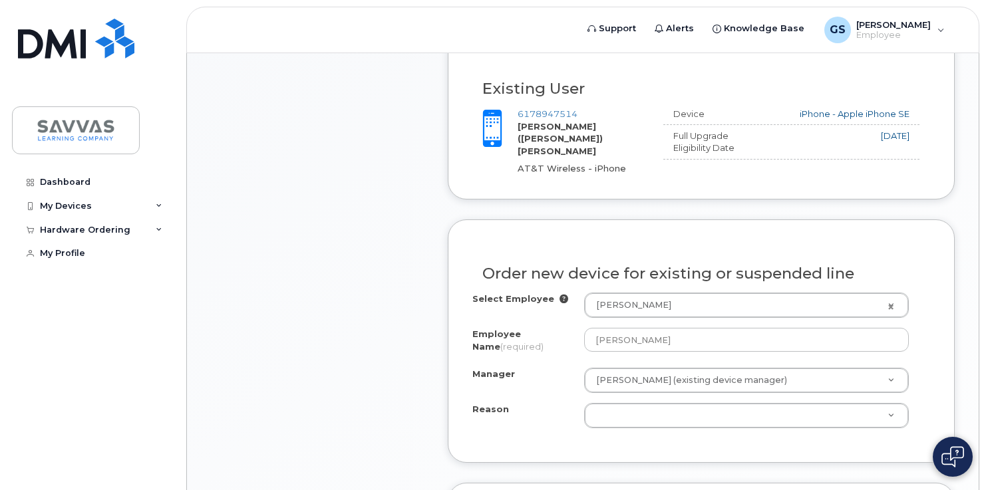
scroll to position [665, 0]
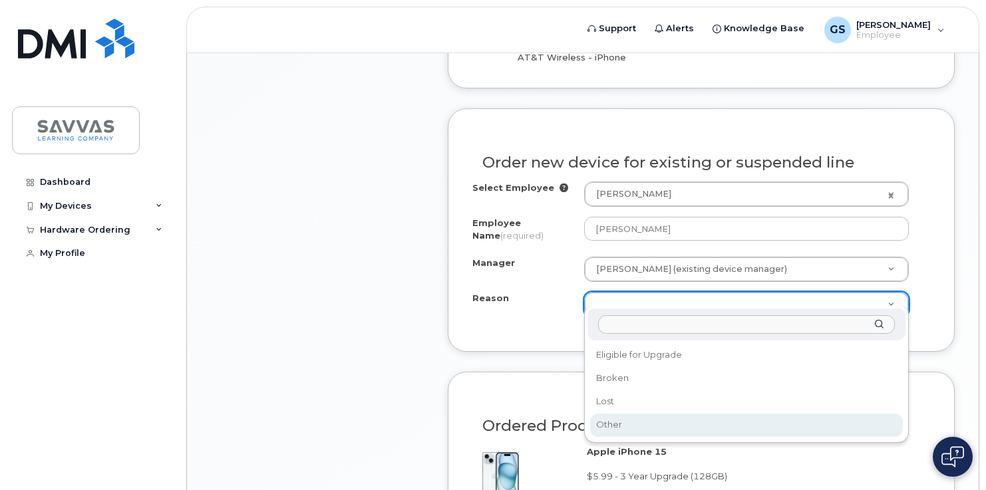
select select "other"
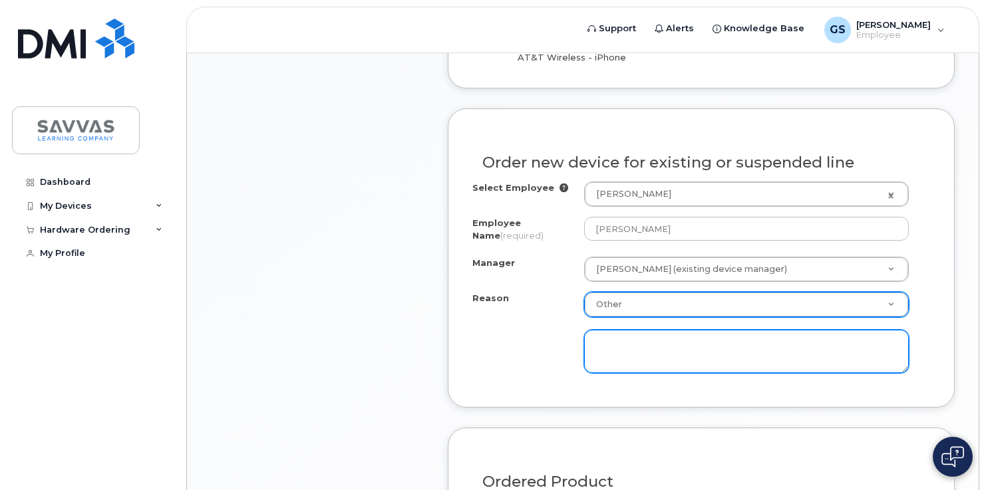
click at [613, 344] on textarea at bounding box center [746, 352] width 325 height 44
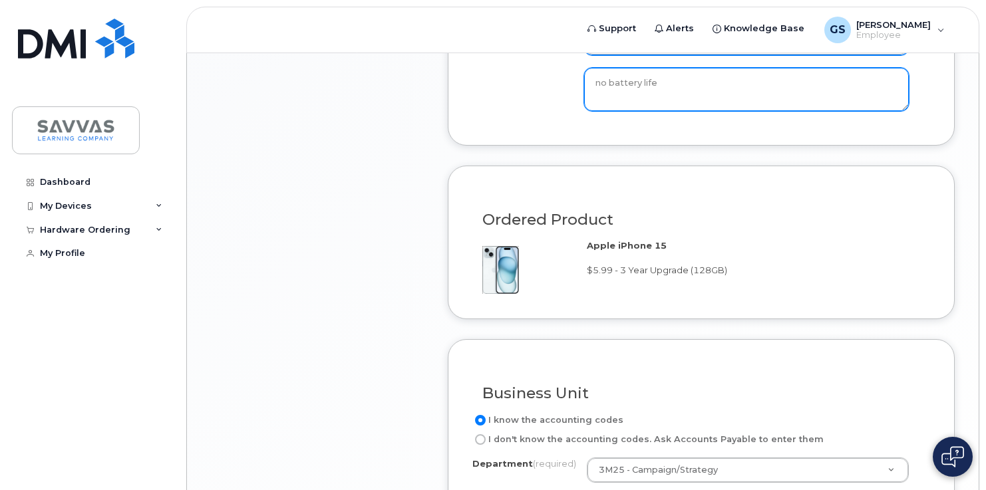
scroll to position [1069, 0]
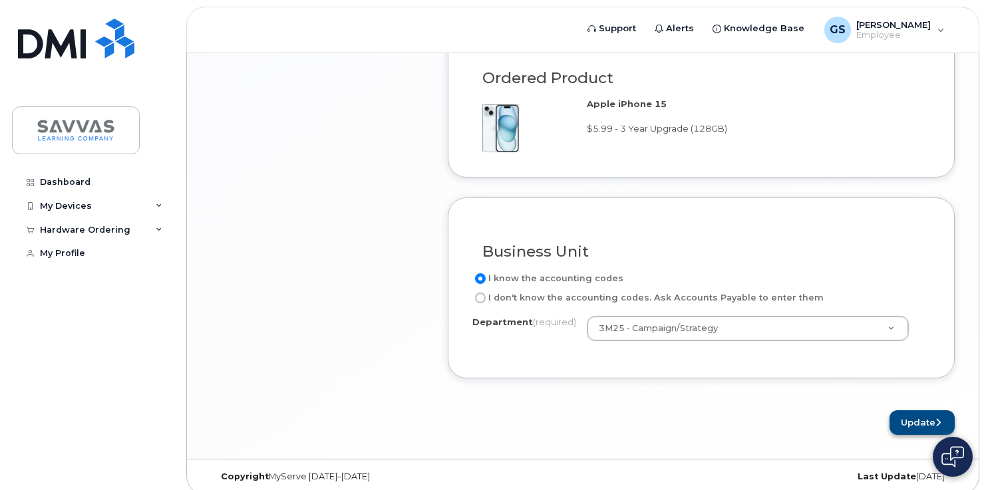
type textarea "no battery life"
click at [917, 412] on button "Update" at bounding box center [922, 423] width 65 height 25
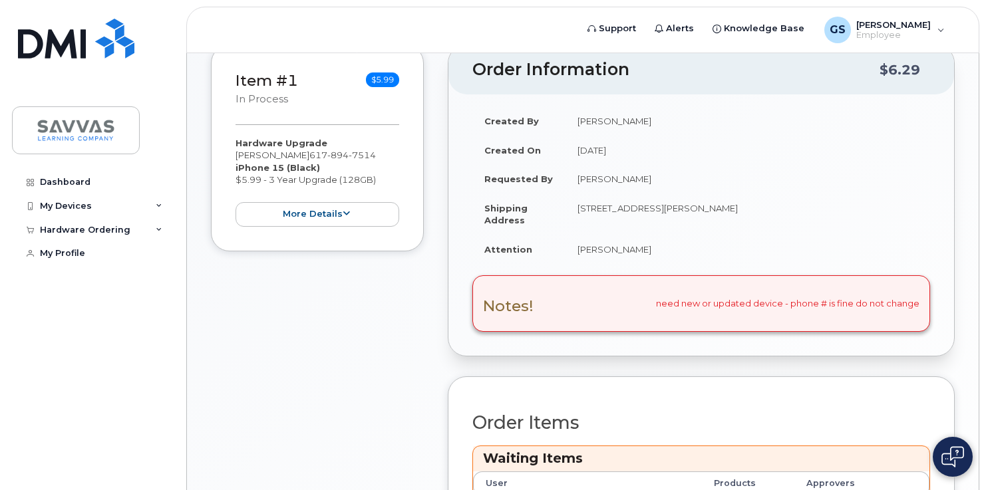
scroll to position [270, 0]
click at [540, 294] on div "Notes! need new or updated device - phone # is fine do not change" at bounding box center [701, 303] width 458 height 56
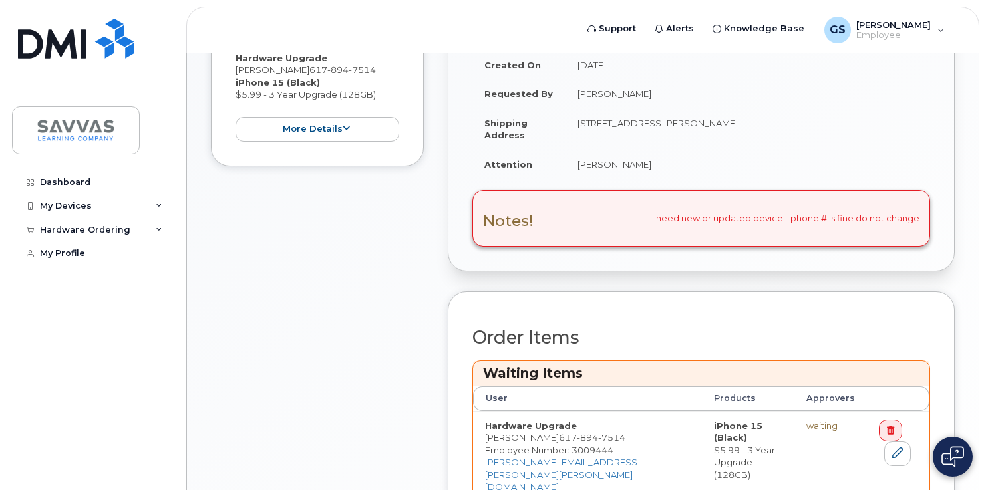
scroll to position [349, 0]
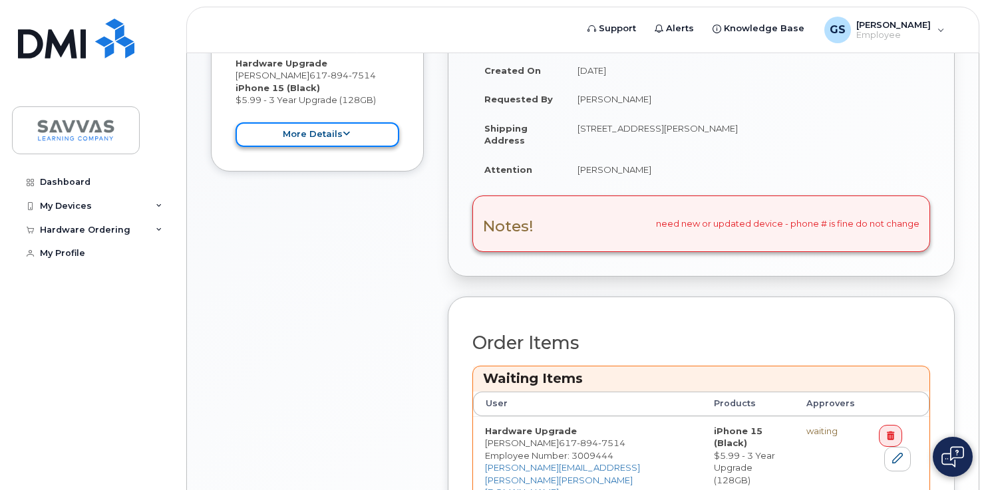
click at [334, 126] on button "more details" at bounding box center [318, 134] width 164 height 25
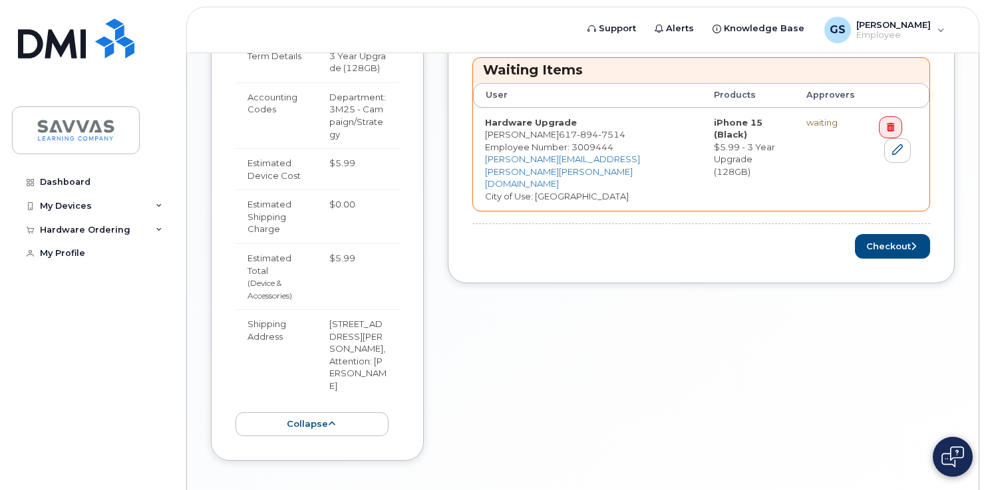
scroll to position [659, 0]
click at [510, 360] on div "Order Information $6.29 Created By [PERSON_NAME] Created On [DATE] Requested By…" at bounding box center [701, 66] width 507 height 825
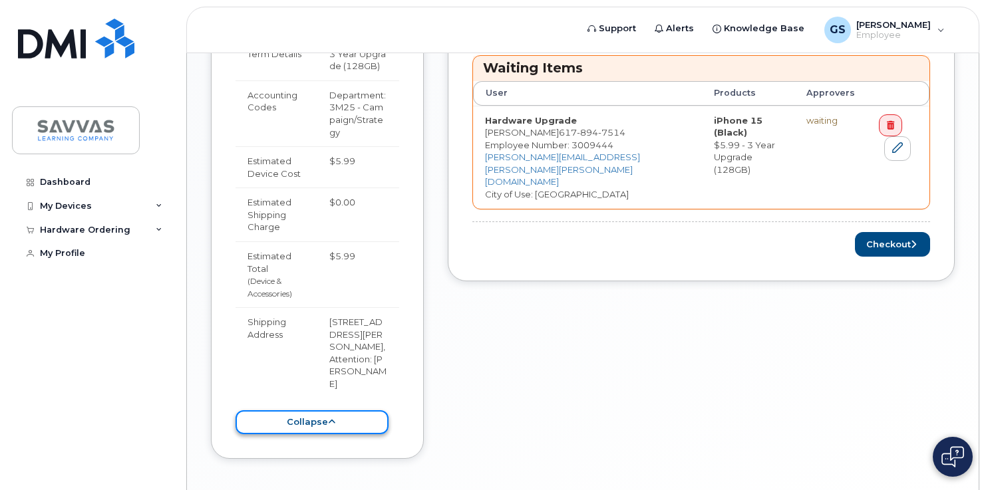
click at [333, 418] on icon at bounding box center [331, 422] width 7 height 9
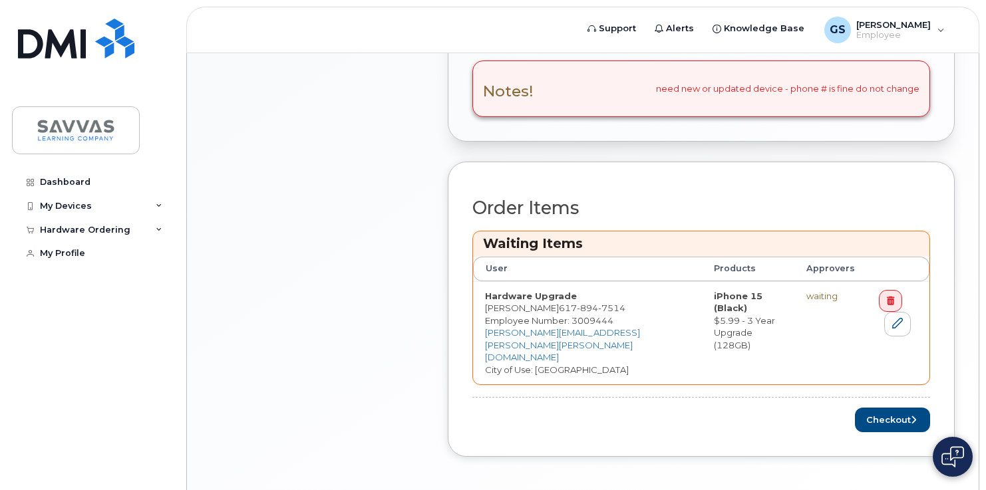
scroll to position [478, 0]
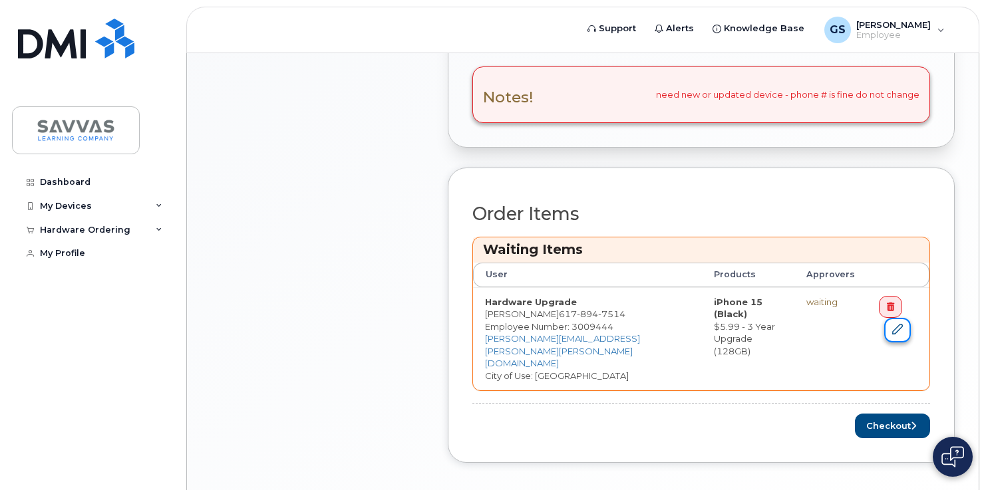
click at [892, 327] on icon at bounding box center [897, 329] width 11 height 11
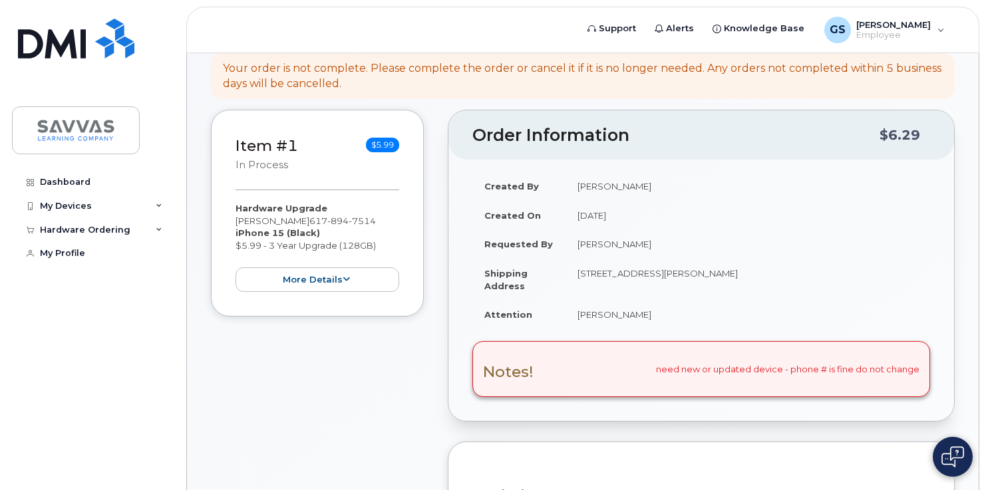
scroll to position [149, 0]
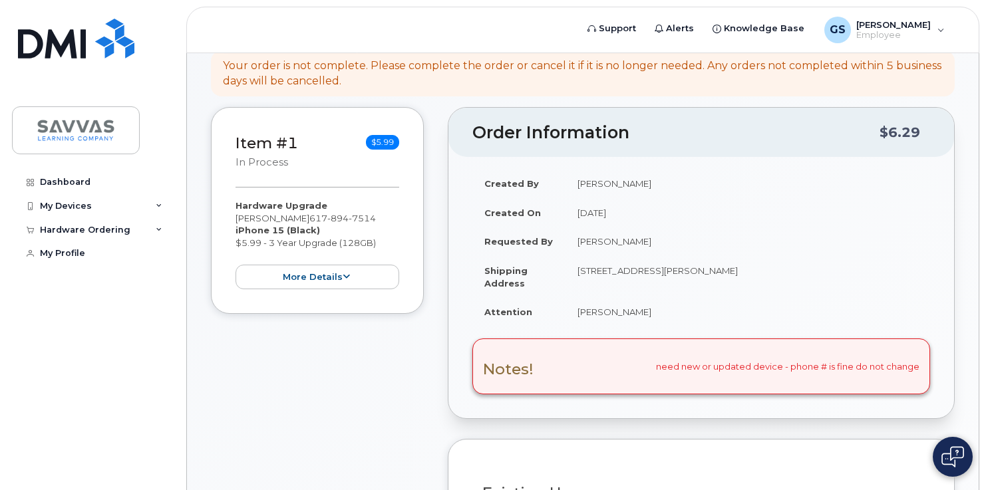
click at [590, 373] on div "Notes! need new or updated device - phone # is fine do not change" at bounding box center [701, 367] width 458 height 56
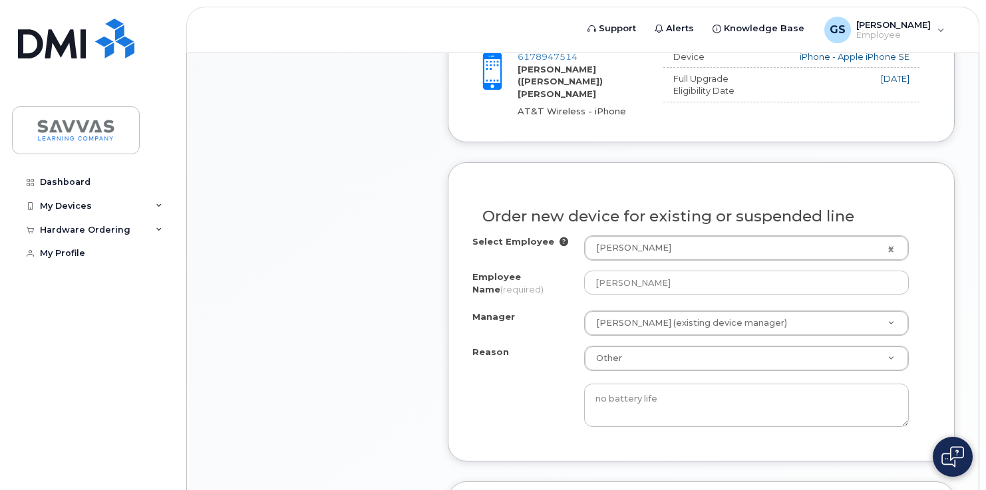
scroll to position [625, 0]
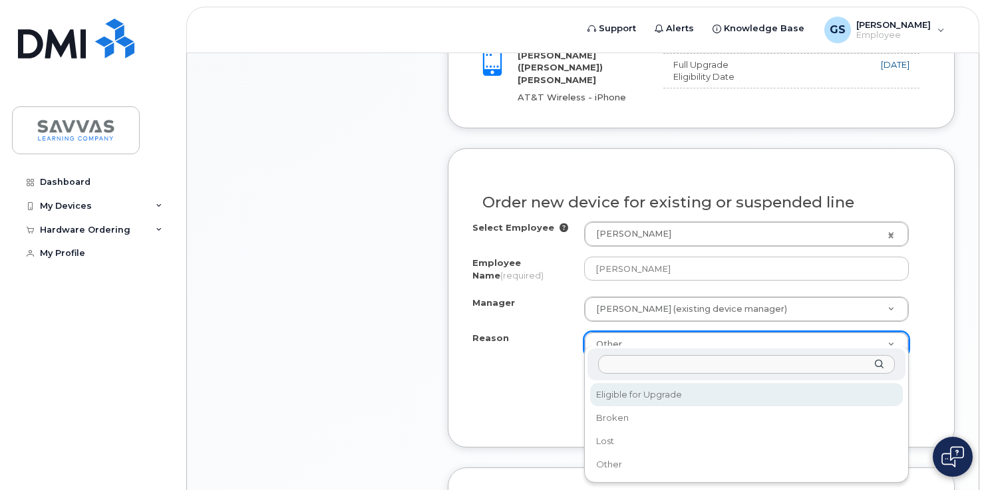
select select "eligible_for_upgrade"
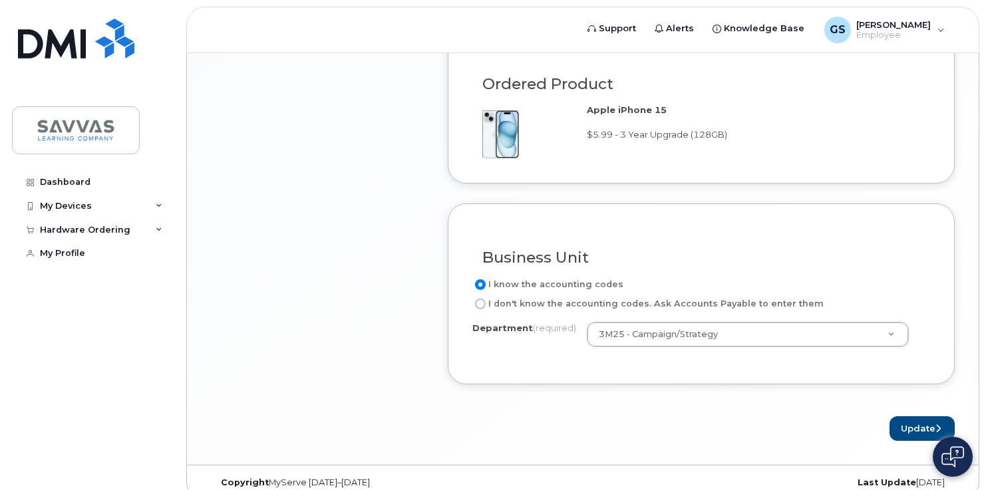
scroll to position [1008, 0]
click at [923, 419] on button "Update" at bounding box center [922, 428] width 65 height 25
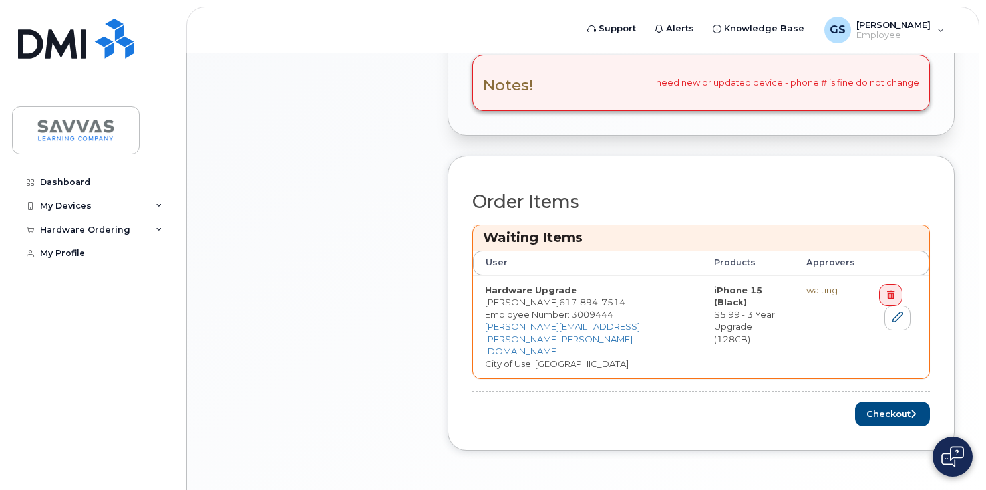
scroll to position [537, 0]
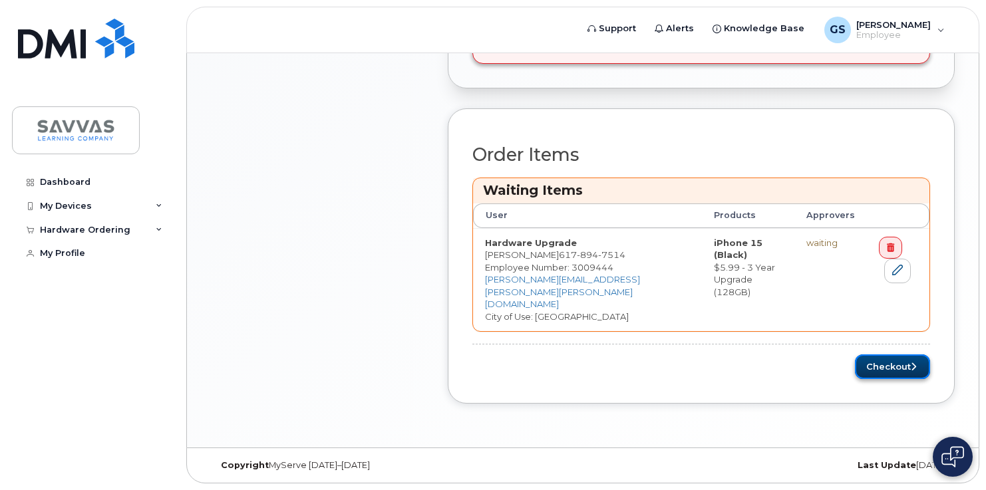
click at [890, 363] on button "Checkout" at bounding box center [892, 367] width 75 height 25
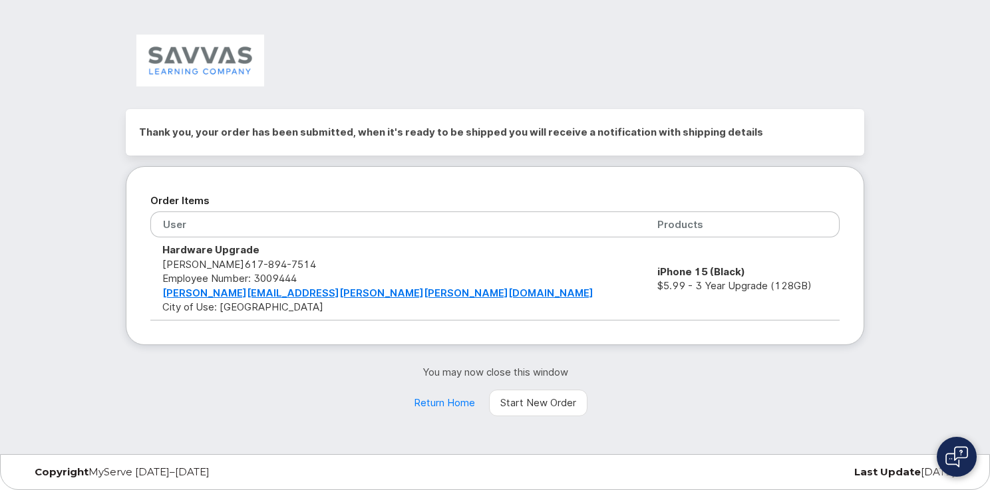
scroll to position [3112, 0]
click at [377, 84] on div at bounding box center [495, 66] width 759 height 84
click at [51, 79] on div "Thank you, your order has been submitted, when it's ready to be shipped you wil…" at bounding box center [495, 227] width 990 height 455
